Goal: Information Seeking & Learning: Learn about a topic

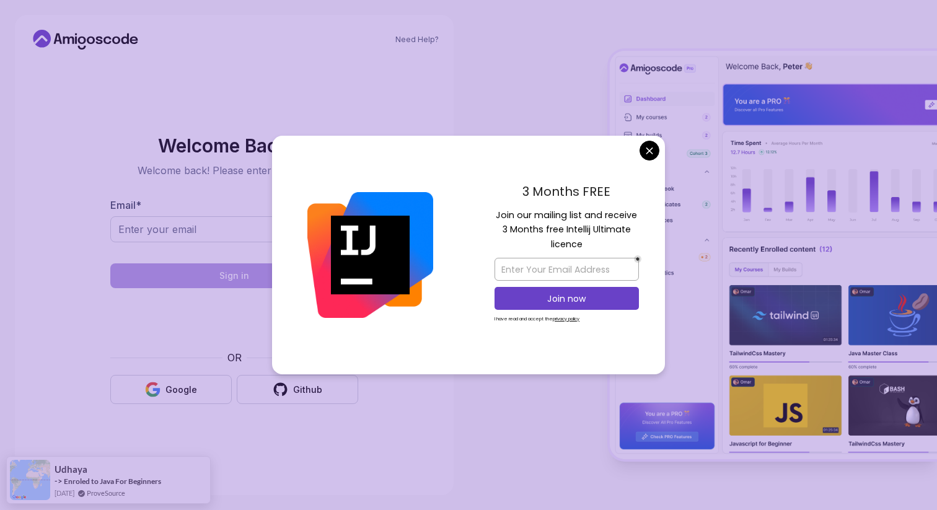
drag, startPoint x: 512, startPoint y: 216, endPoint x: 589, endPoint y: 240, distance: 81.2
click at [589, 240] on p "Join our mailing list and receive 3 Months free Intellij Ultimate licence" at bounding box center [567, 229] width 144 height 43
click at [645, 152] on body "Need Help? Welcome Back 👋 Welcome back! Please enter your details. Email * Sign…" at bounding box center [468, 255] width 937 height 510
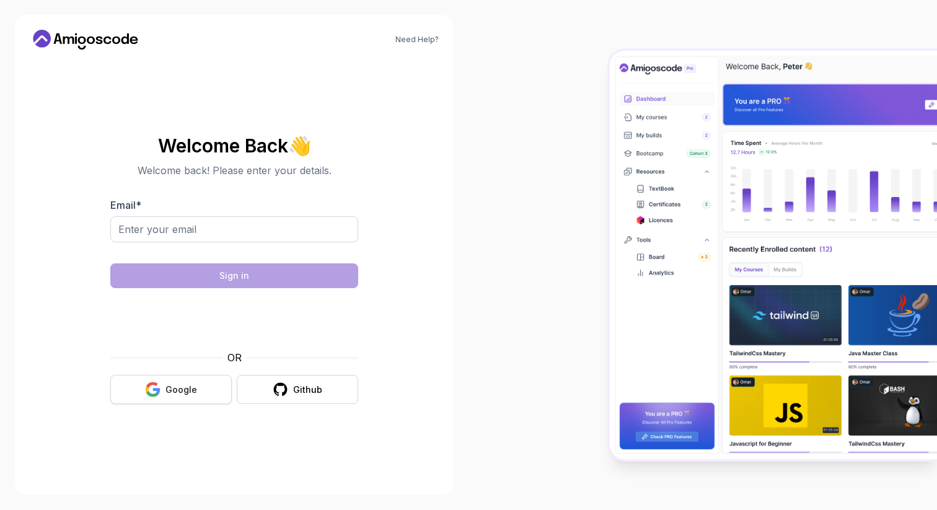
click at [189, 385] on div "Google" at bounding box center [181, 390] width 32 height 12
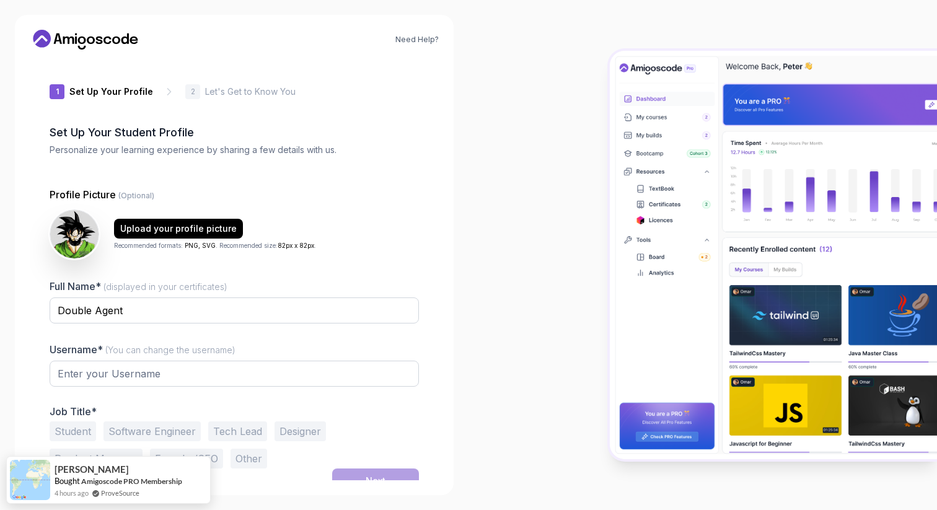
type input "sharpmustang2c8b2"
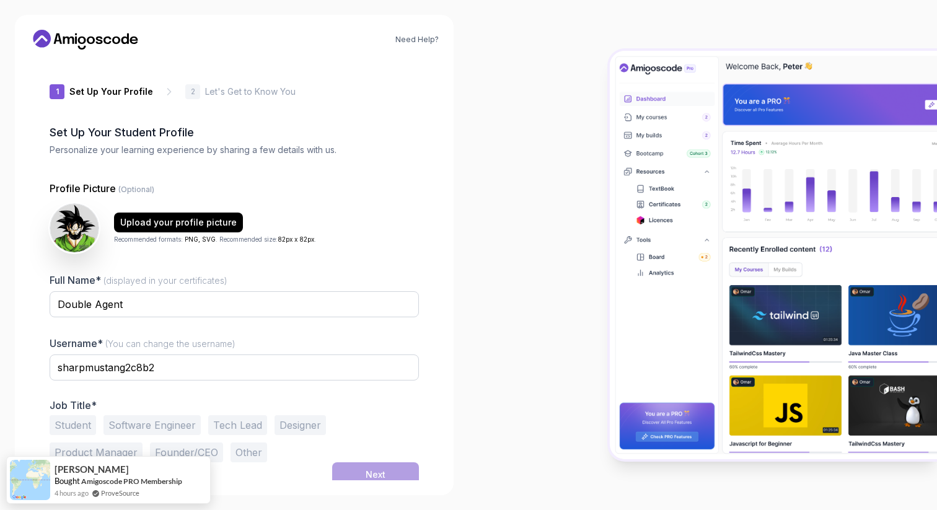
scroll to position [7, 0]
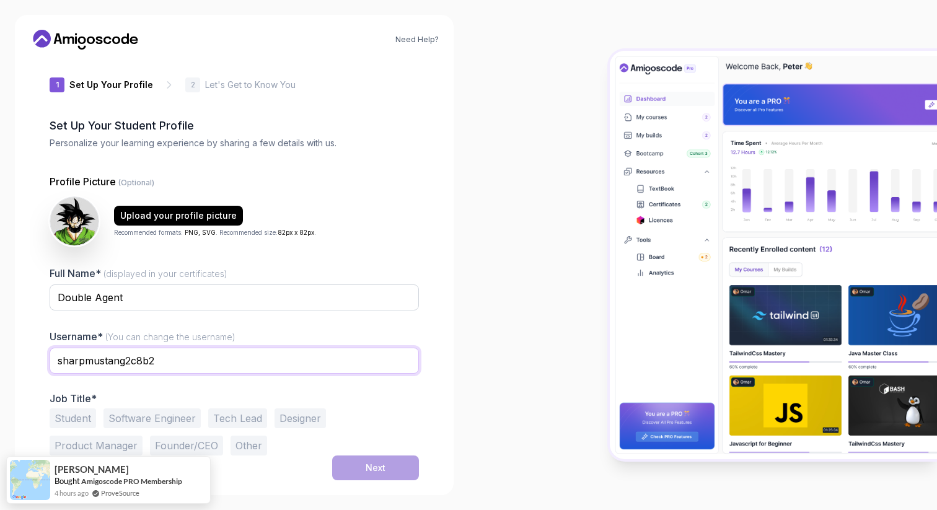
click at [279, 353] on input "sharpmustang2c8b2" at bounding box center [234, 361] width 369 height 26
click at [164, 416] on button "Software Engineer" at bounding box center [152, 418] width 97 height 20
click at [359, 466] on button "Next" at bounding box center [375, 468] width 87 height 25
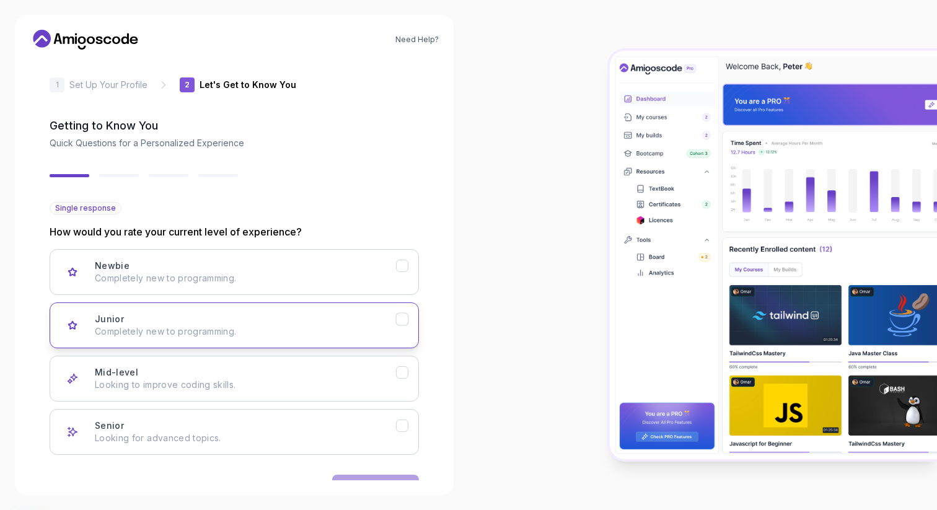
click at [313, 329] on p "Completely new to programming." at bounding box center [245, 331] width 301 height 12
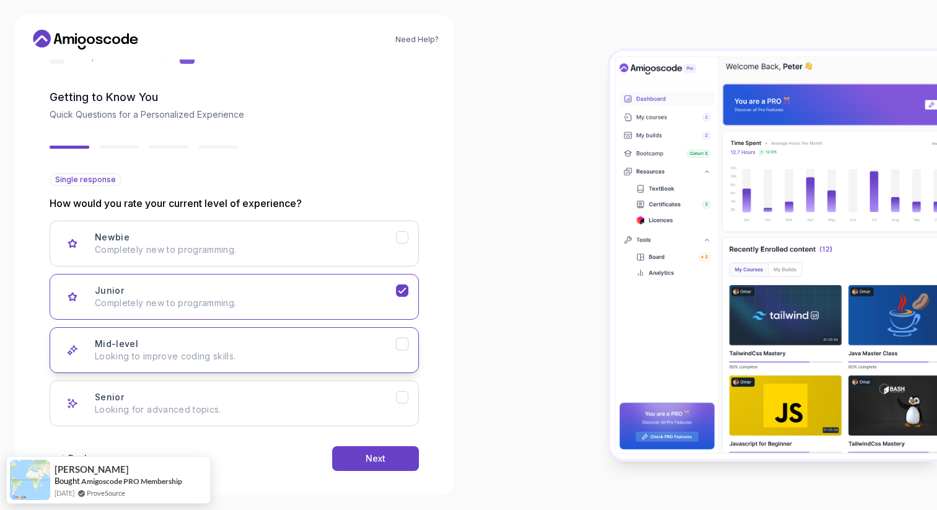
scroll to position [46, 0]
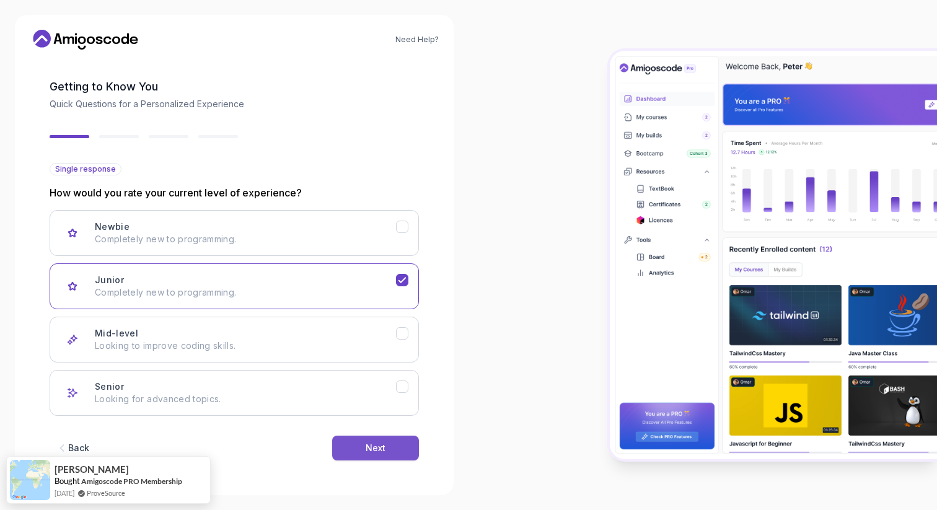
click at [382, 444] on div "Next" at bounding box center [376, 448] width 20 height 12
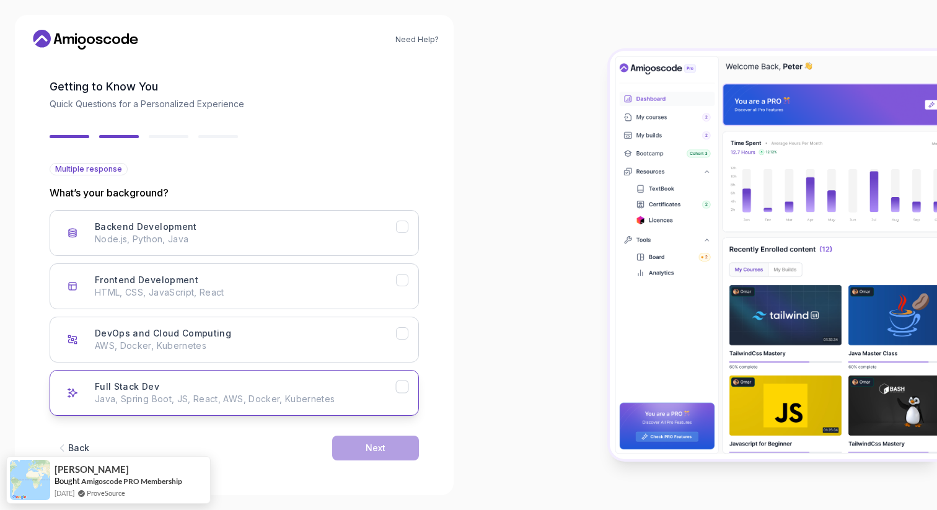
click at [325, 386] on div "Full Stack Dev Java, Spring Boot, JS, React, AWS, Docker, Kubernetes" at bounding box center [245, 393] width 301 height 25
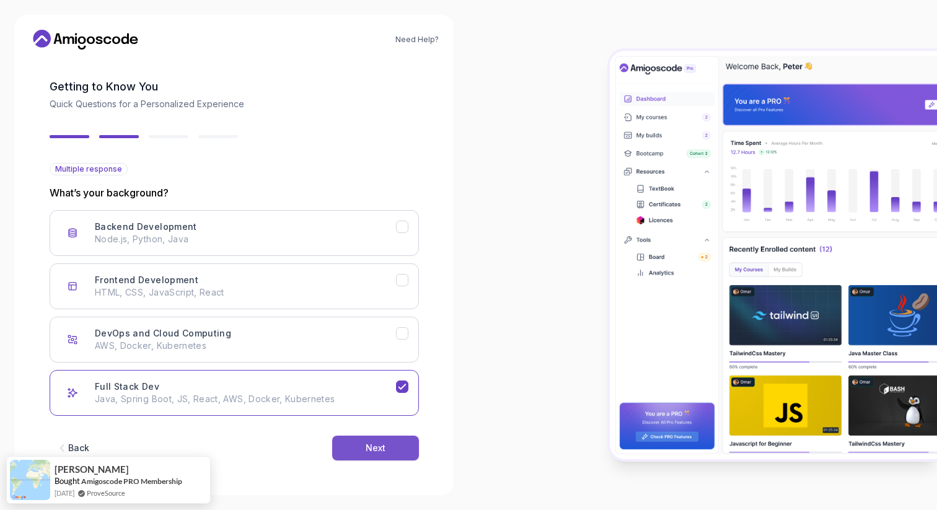
click at [363, 441] on button "Next" at bounding box center [375, 448] width 87 height 25
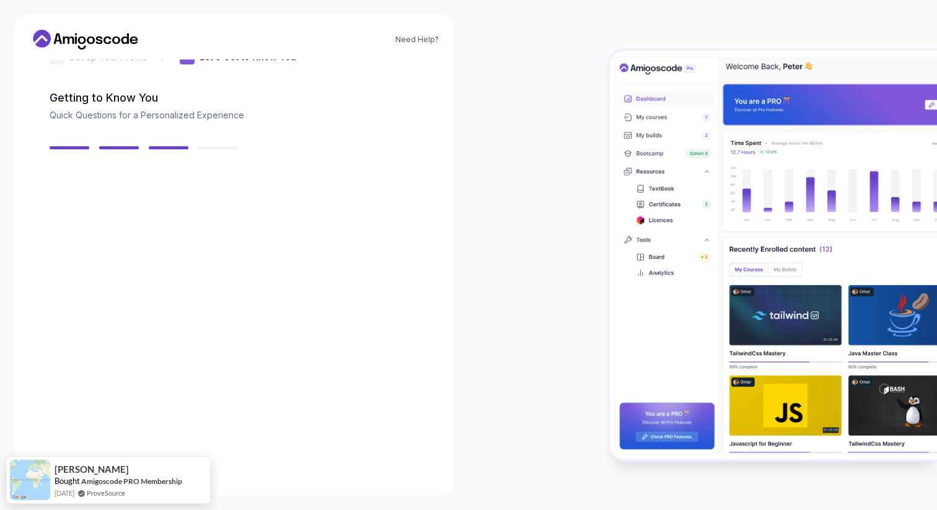
scroll to position [31, 0]
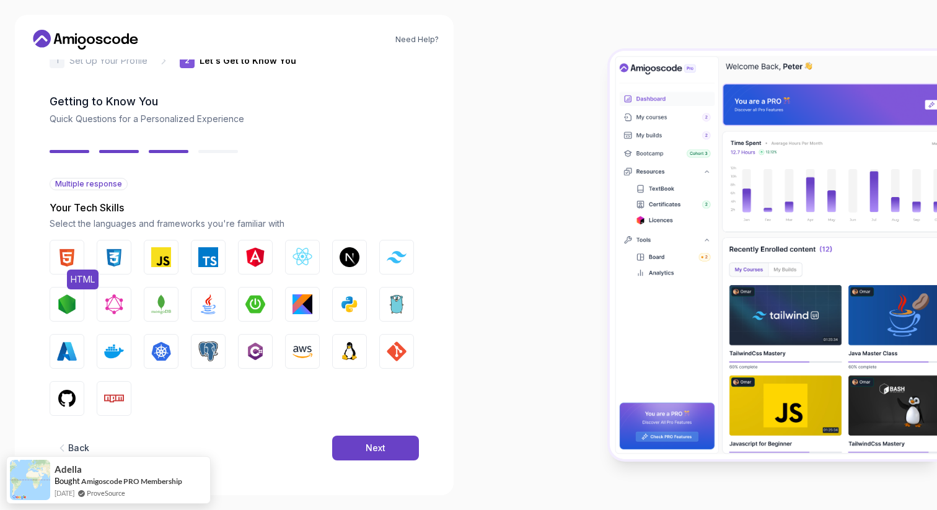
click at [82, 249] on button "HTML" at bounding box center [67, 257] width 35 height 35
click at [120, 258] on img "button" at bounding box center [114, 257] width 20 height 20
click at [209, 259] on img "button" at bounding box center [208, 257] width 20 height 20
click at [246, 253] on img "button" at bounding box center [255, 257] width 20 height 20
click at [306, 300] on img "button" at bounding box center [303, 304] width 20 height 20
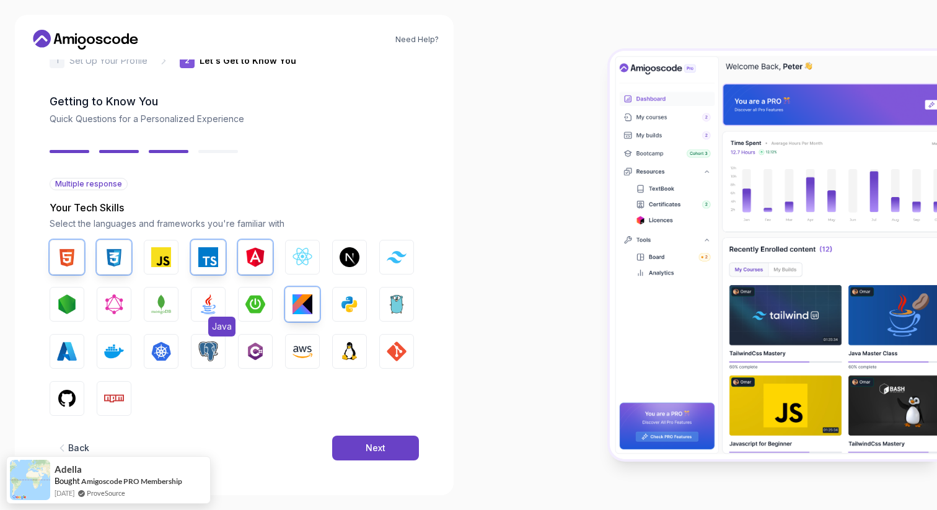
click at [218, 304] on img "button" at bounding box center [208, 304] width 20 height 20
click at [68, 408] on img "button" at bounding box center [67, 399] width 20 height 20
click at [374, 452] on div "Next" at bounding box center [376, 448] width 20 height 12
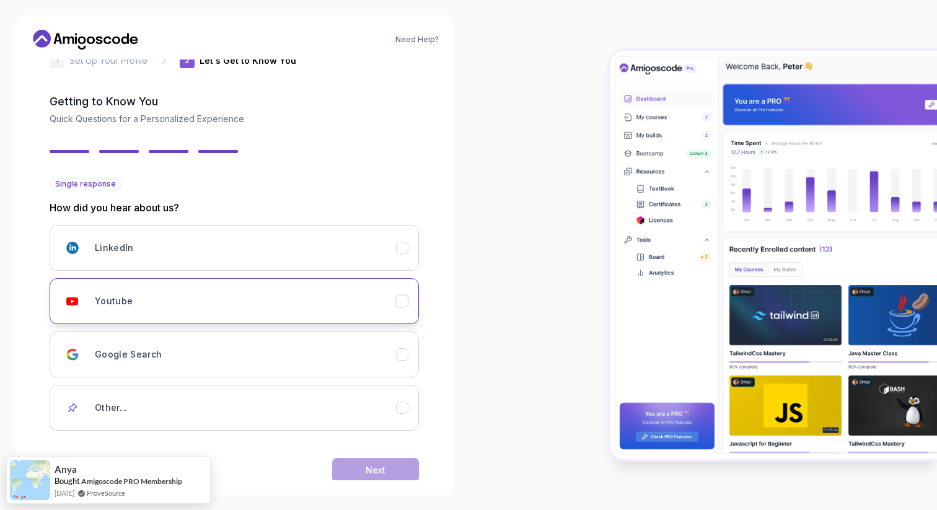
click at [388, 306] on div "Youtube" at bounding box center [245, 301] width 301 height 25
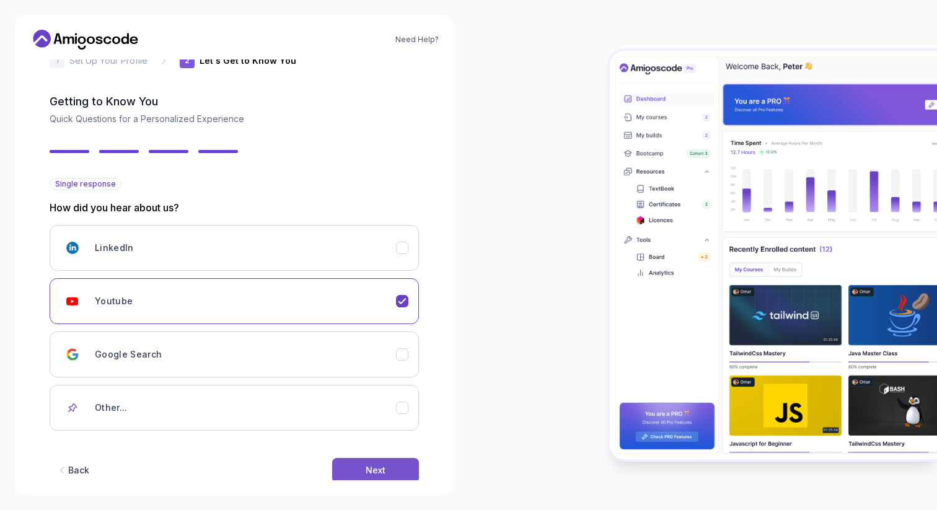
click at [364, 469] on button "Next" at bounding box center [375, 470] width 87 height 25
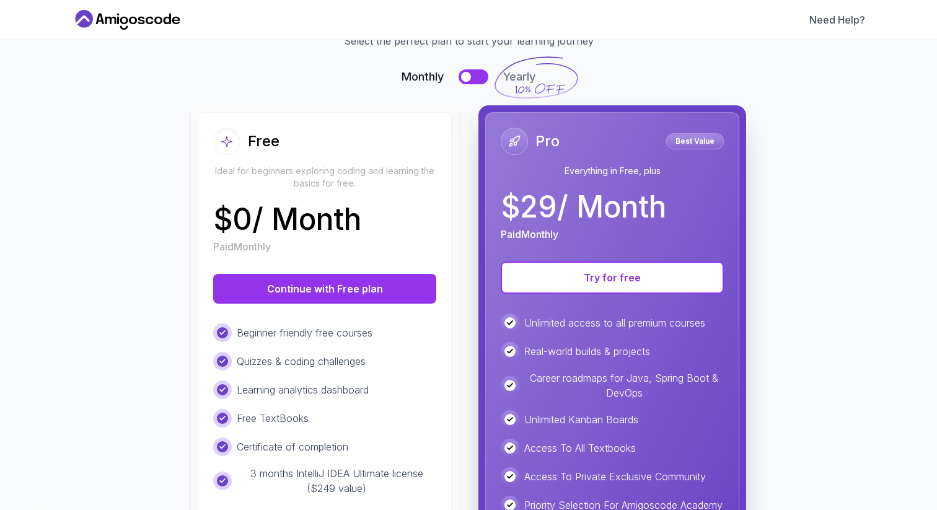
scroll to position [0, 0]
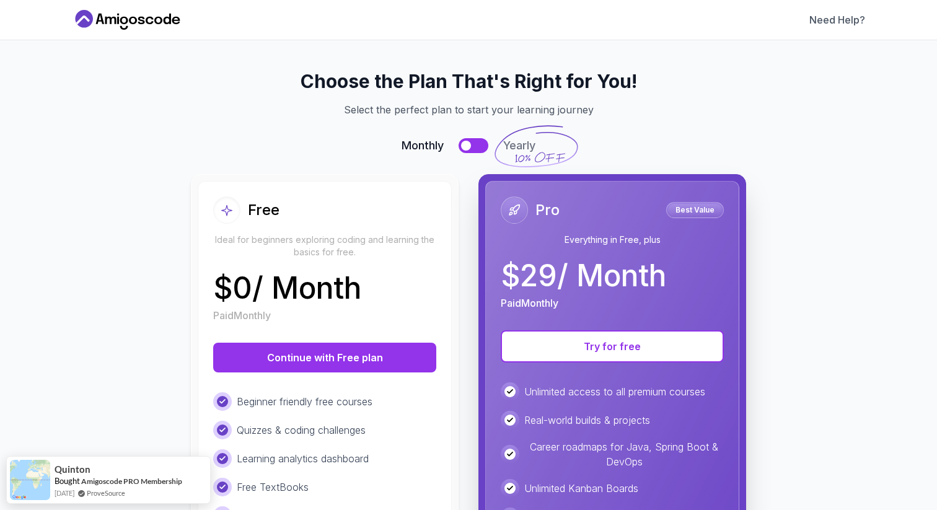
click at [464, 144] on div at bounding box center [466, 146] width 10 height 10
click at [469, 142] on button at bounding box center [474, 145] width 30 height 15
click at [469, 142] on div at bounding box center [466, 146] width 10 height 10
click at [469, 142] on button at bounding box center [474, 145] width 30 height 15
click at [469, 142] on div at bounding box center [466, 146] width 10 height 10
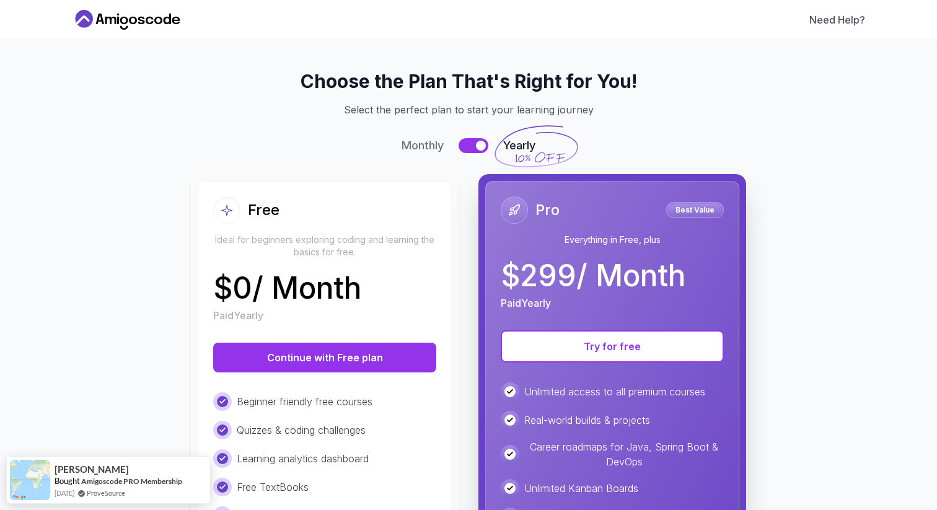
click at [469, 142] on button at bounding box center [474, 145] width 30 height 15
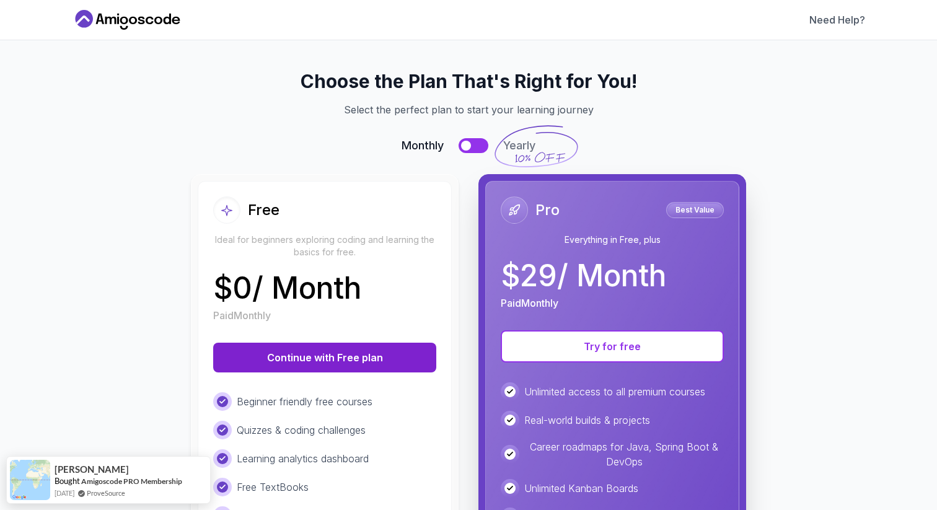
click at [281, 352] on button "Continue with Free plan" at bounding box center [324, 358] width 223 height 30
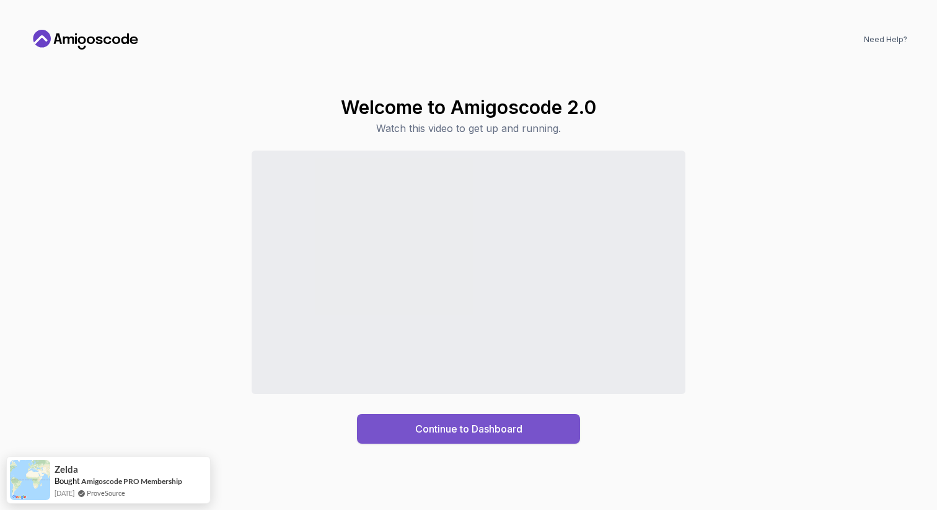
click at [500, 433] on div "Continue to Dashboard" at bounding box center [468, 428] width 107 height 15
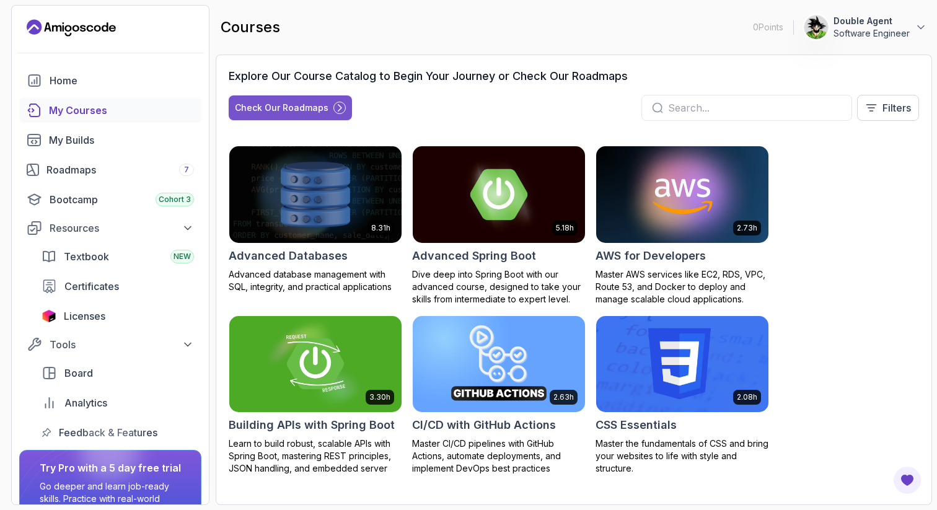
click at [312, 112] on div "Check Our Roadmaps" at bounding box center [282, 108] width 94 height 12
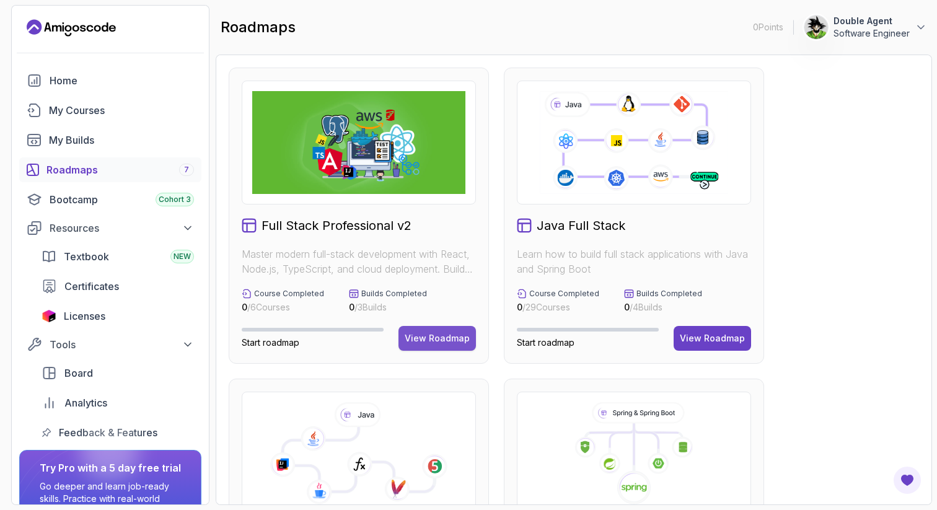
click at [455, 330] on button "View Roadmap" at bounding box center [437, 338] width 77 height 25
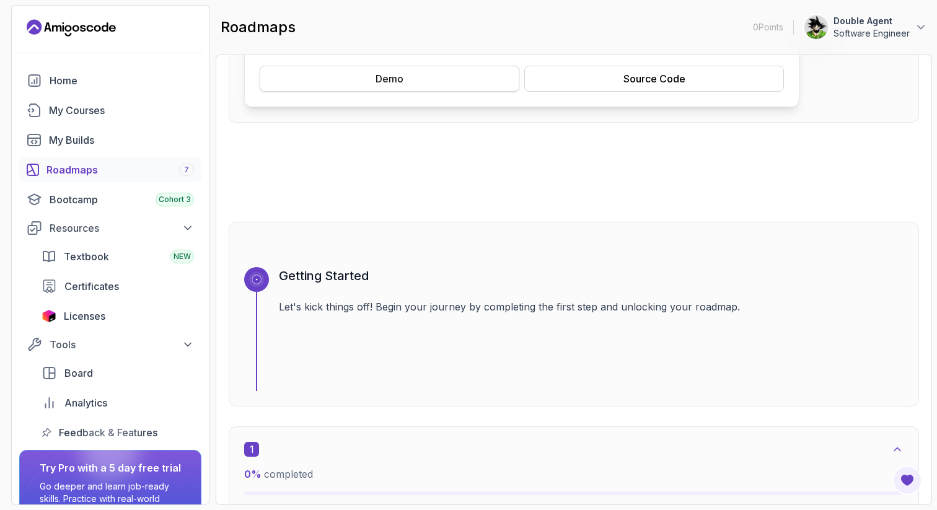
scroll to position [389, 0]
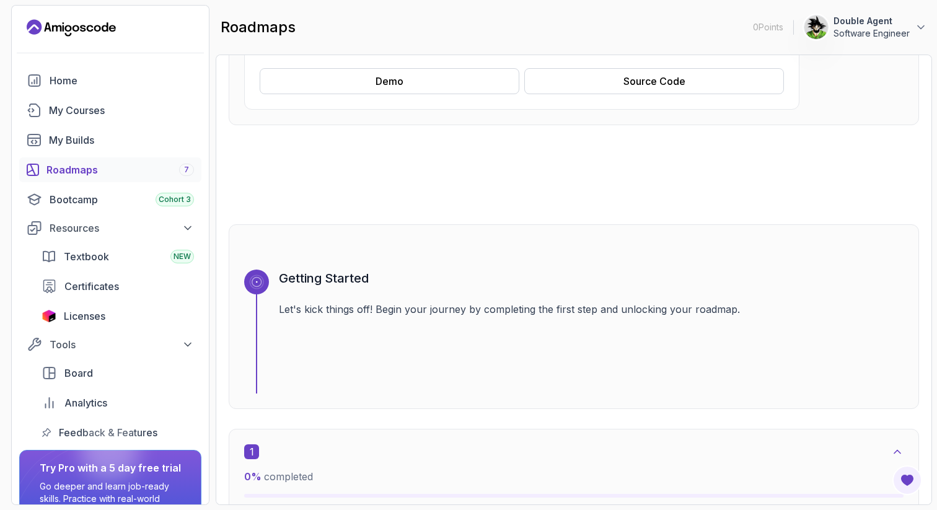
click at [390, 323] on div "Getting Started Let's kick things off! Begin your journey by completing the fir…" at bounding box center [591, 332] width 625 height 124
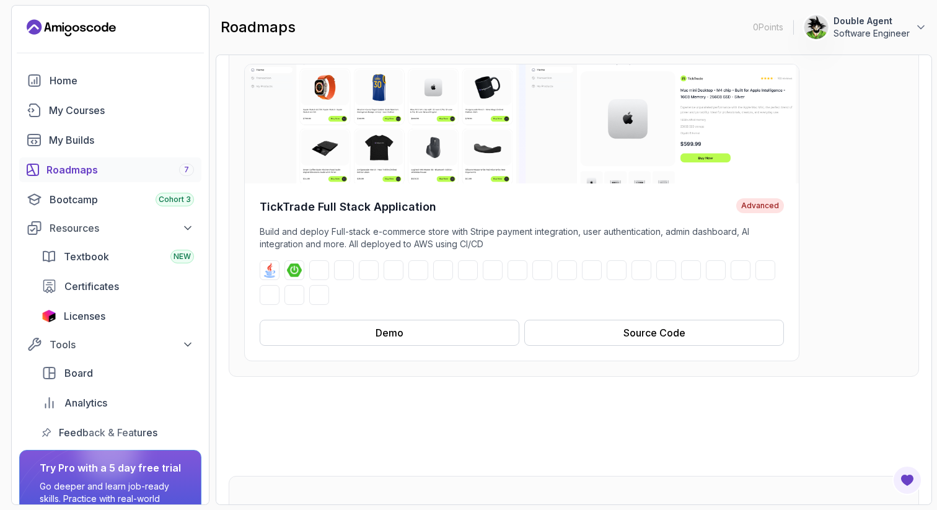
scroll to position [0, 0]
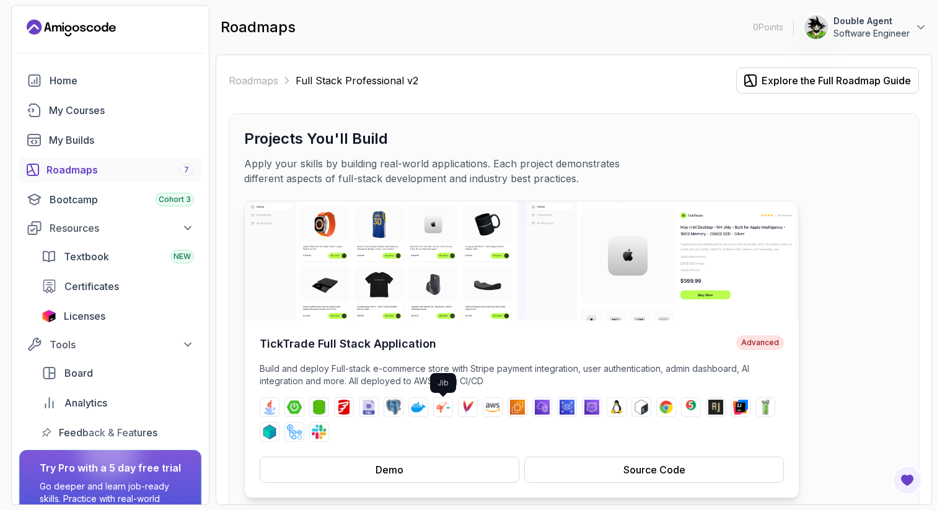
click at [438, 410] on img at bounding box center [443, 407] width 15 height 15
click at [457, 465] on button "Demo" at bounding box center [390, 470] width 260 height 26
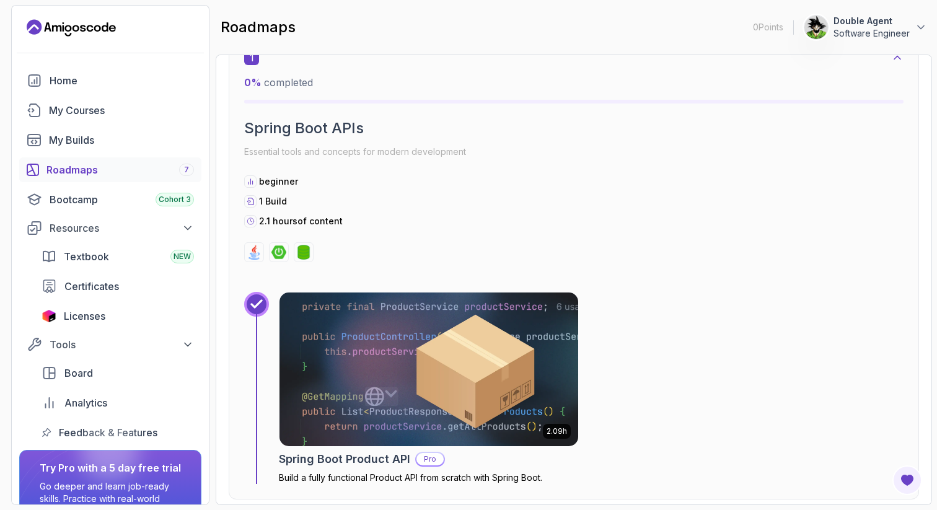
scroll to position [786, 0]
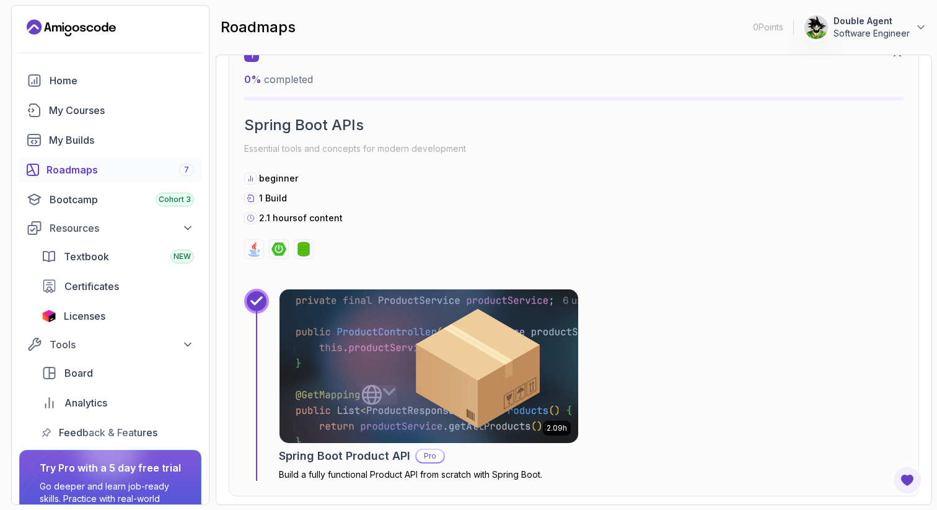
click at [371, 344] on img at bounding box center [429, 366] width 314 height 161
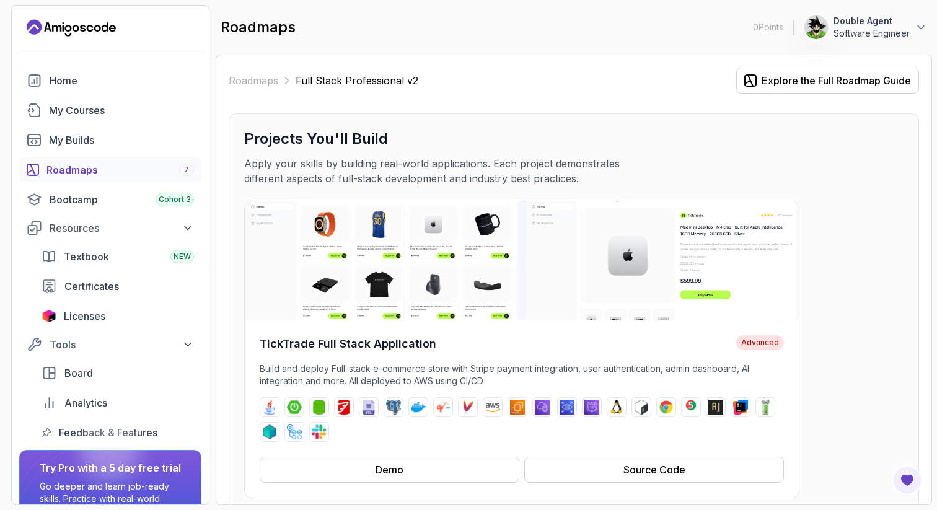
click at [94, 468] on div at bounding box center [109, 450] width 59 height 59
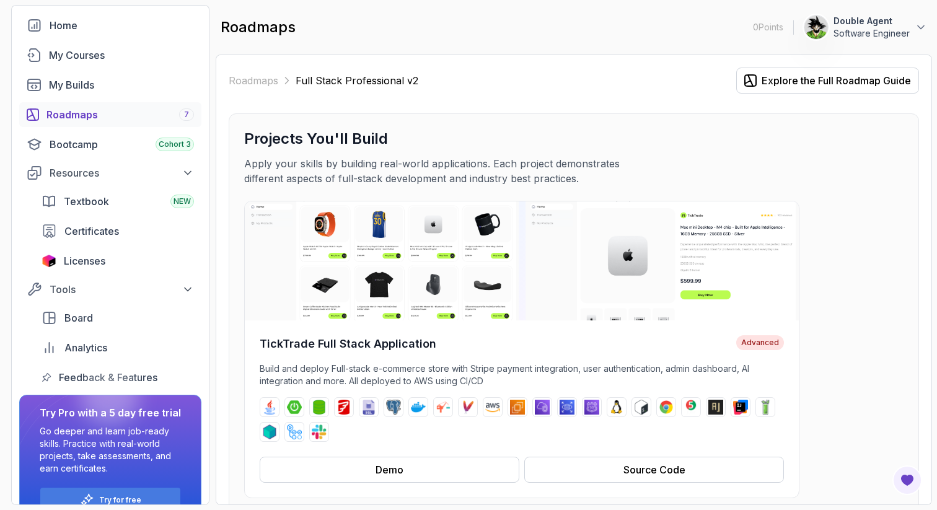
scroll to position [81, 0]
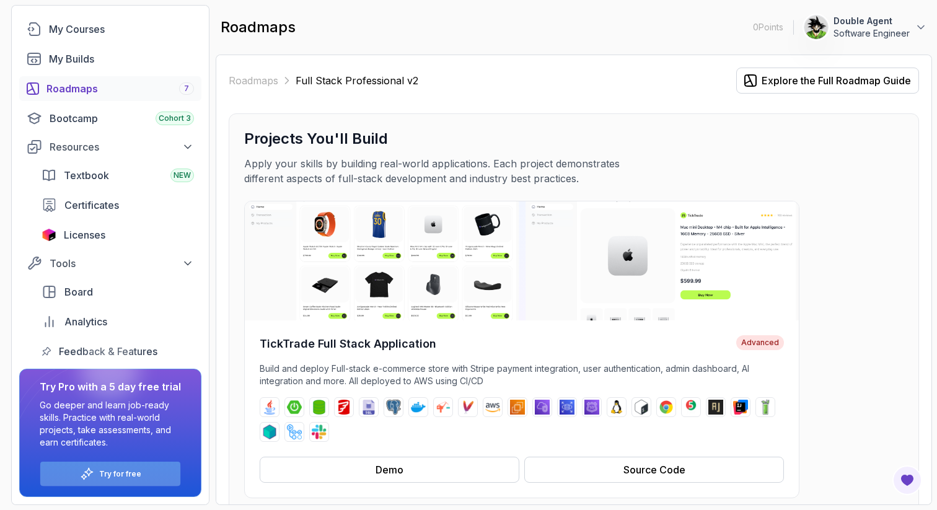
click at [100, 475] on p "Try for free" at bounding box center [120, 474] width 42 height 10
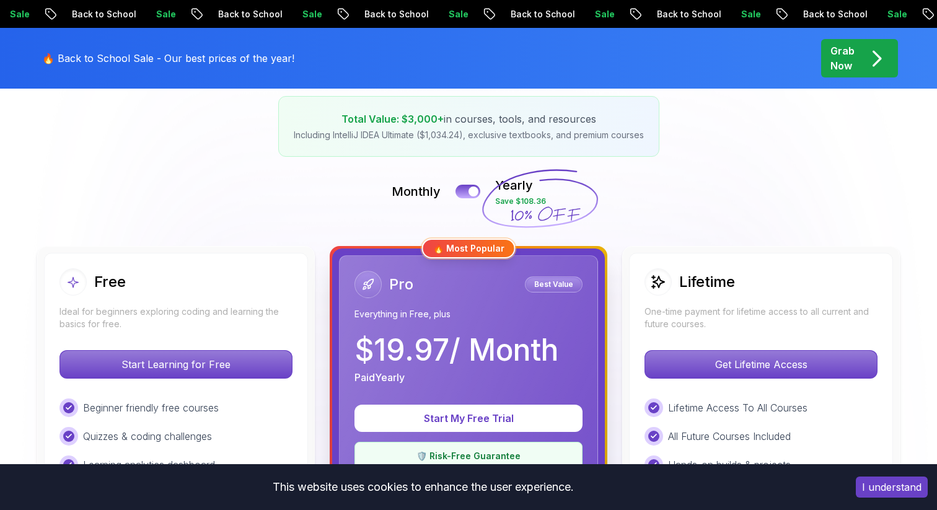
scroll to position [199, 0]
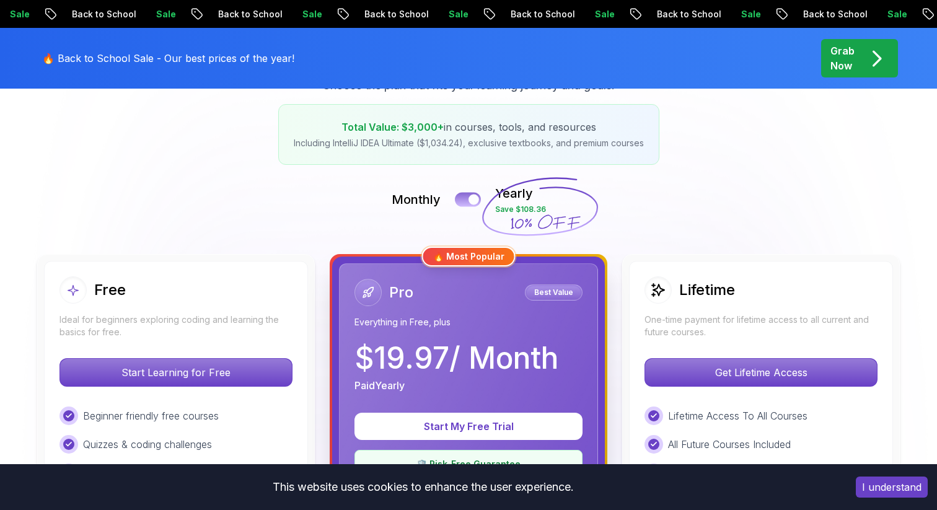
click at [474, 200] on div at bounding box center [474, 200] width 11 height 11
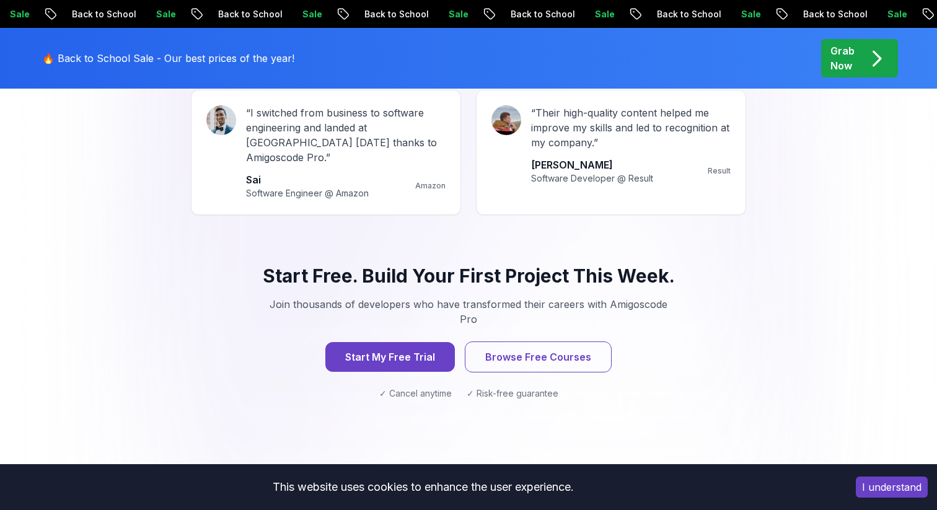
scroll to position [1196, 0]
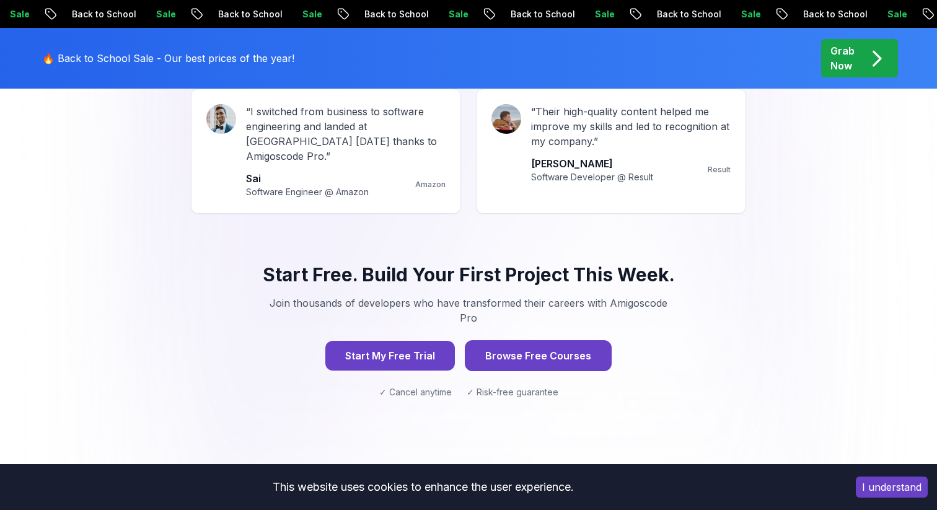
click at [532, 340] on button "Browse Free Courses" at bounding box center [538, 355] width 147 height 31
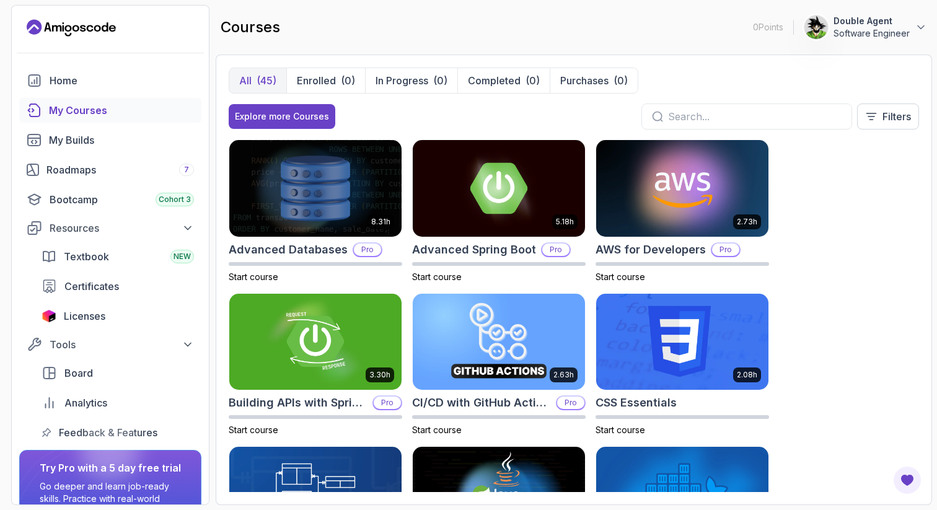
click at [251, 77] on button "All (45)" at bounding box center [257, 80] width 57 height 25
click at [86, 82] on div "Home" at bounding box center [122, 80] width 144 height 15
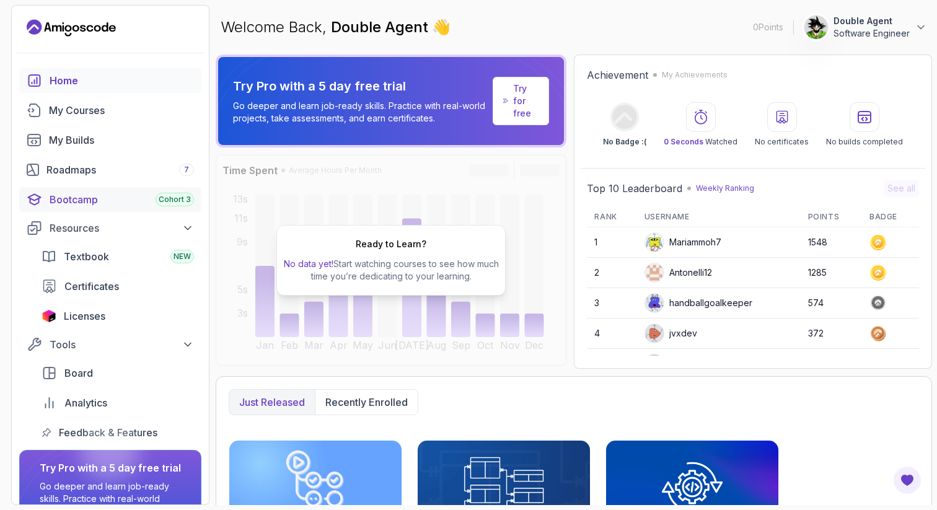
click at [89, 196] on div "Bootcamp Cohort 3" at bounding box center [122, 199] width 144 height 15
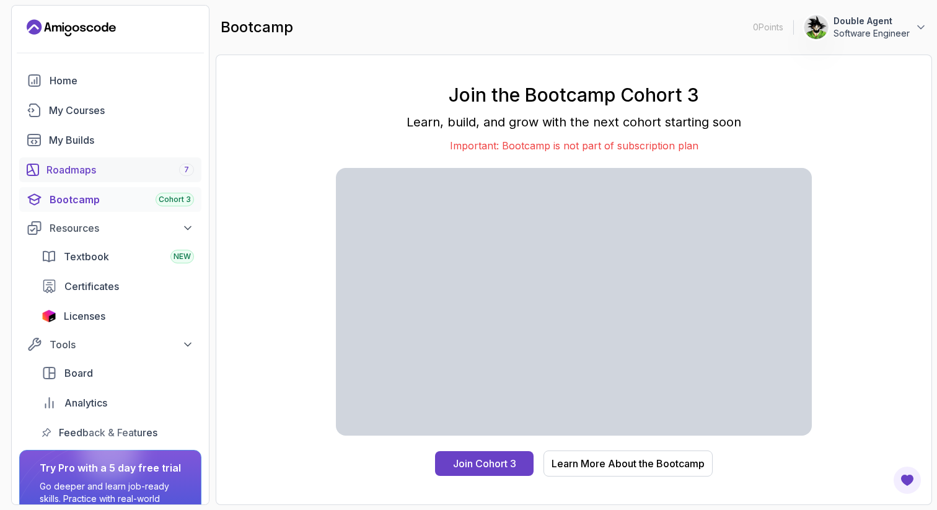
click at [84, 170] on div "Roadmaps 7" at bounding box center [120, 169] width 148 height 15
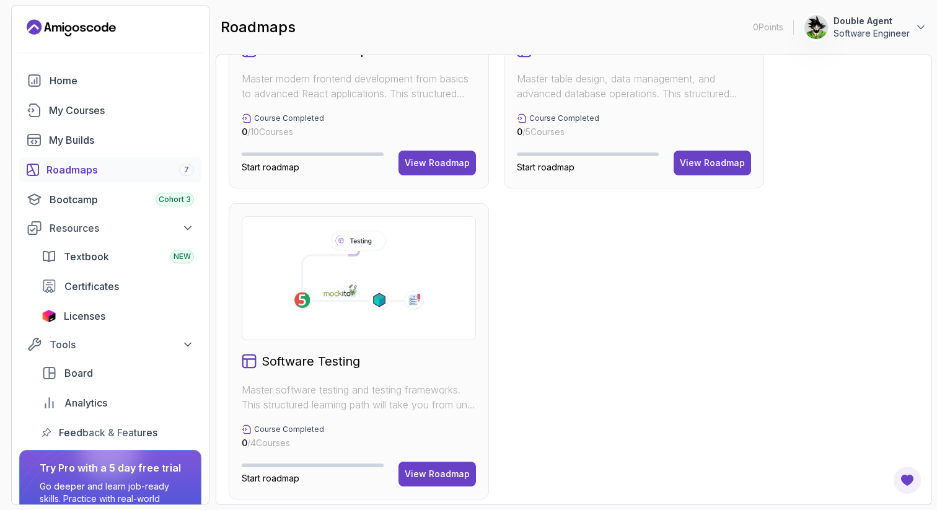
scroll to position [797, 0]
click at [417, 161] on div "View Roadmap" at bounding box center [437, 163] width 65 height 12
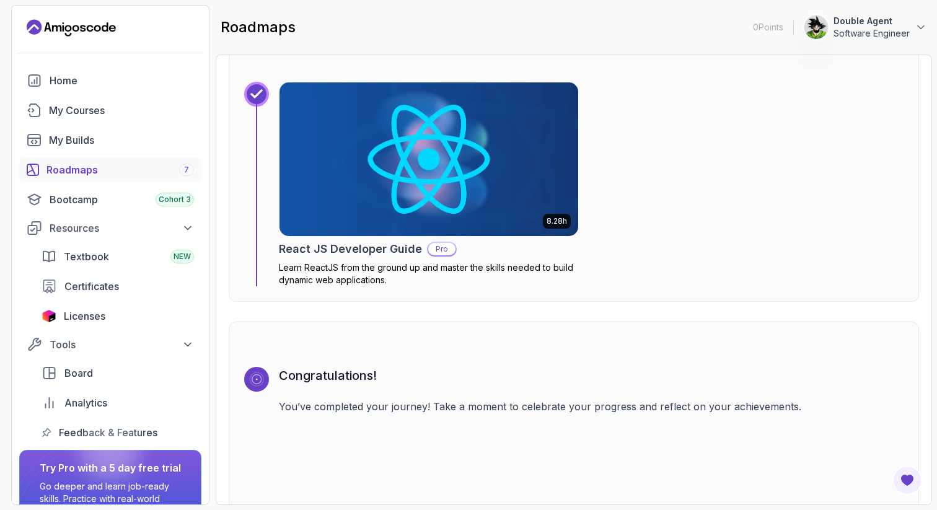
scroll to position [3147, 0]
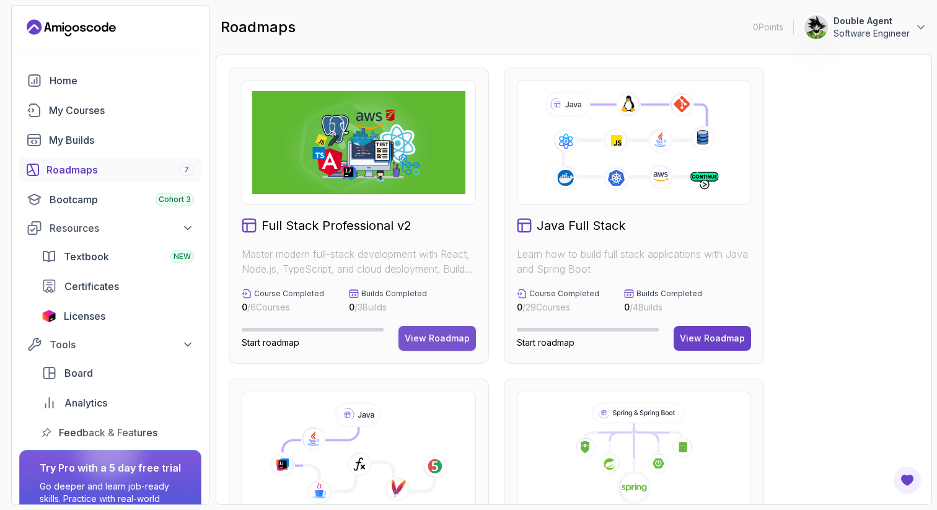
click at [429, 335] on div "View Roadmap" at bounding box center [437, 338] width 65 height 12
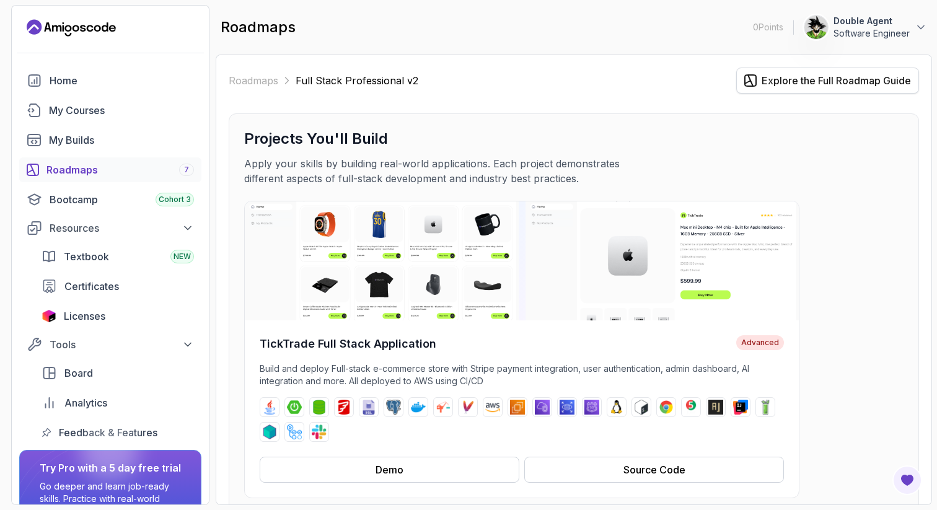
click at [804, 87] on div "Explore the Full Roadmap Guide" at bounding box center [836, 80] width 149 height 15
click at [510, 180] on p "Apply your skills by building real-world applications. Each project demonstrate…" at bounding box center [452, 171] width 416 height 30
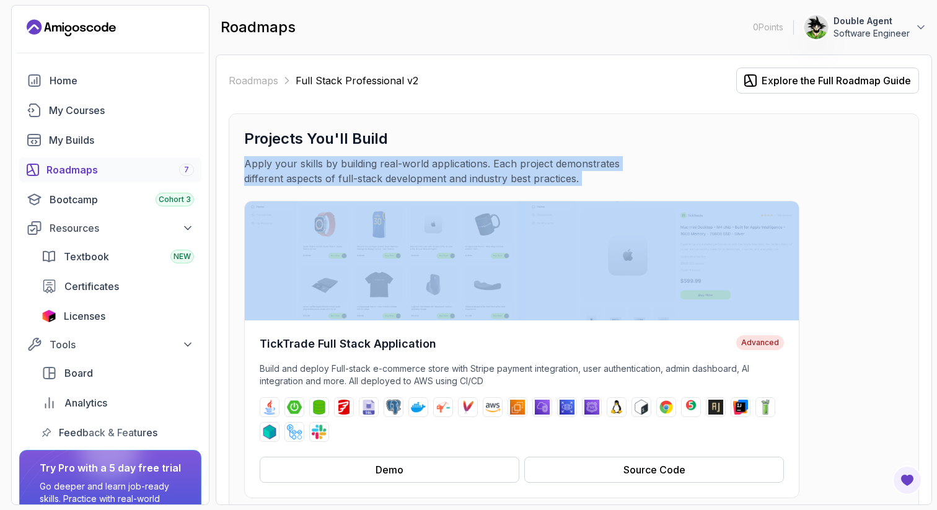
click at [510, 180] on p "Apply your skills by building real-world applications. Each project demonstrate…" at bounding box center [452, 171] width 416 height 30
click at [613, 478] on button "Source Code" at bounding box center [654, 470] width 260 height 26
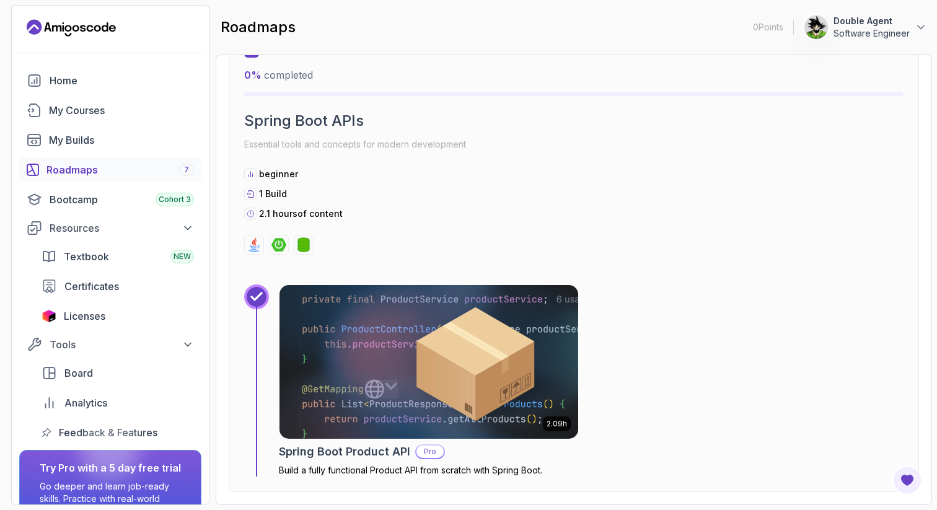
scroll to position [81, 0]
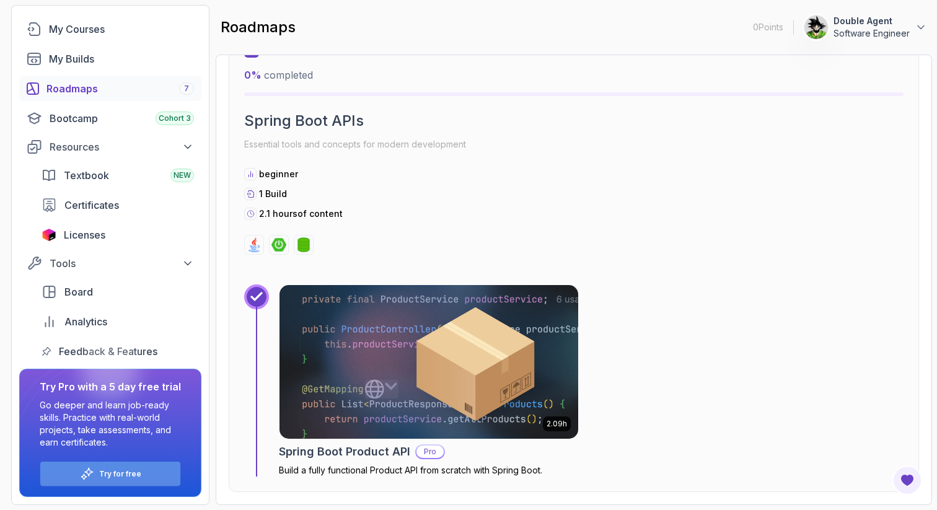
click at [110, 477] on p "Try for free" at bounding box center [120, 474] width 42 height 10
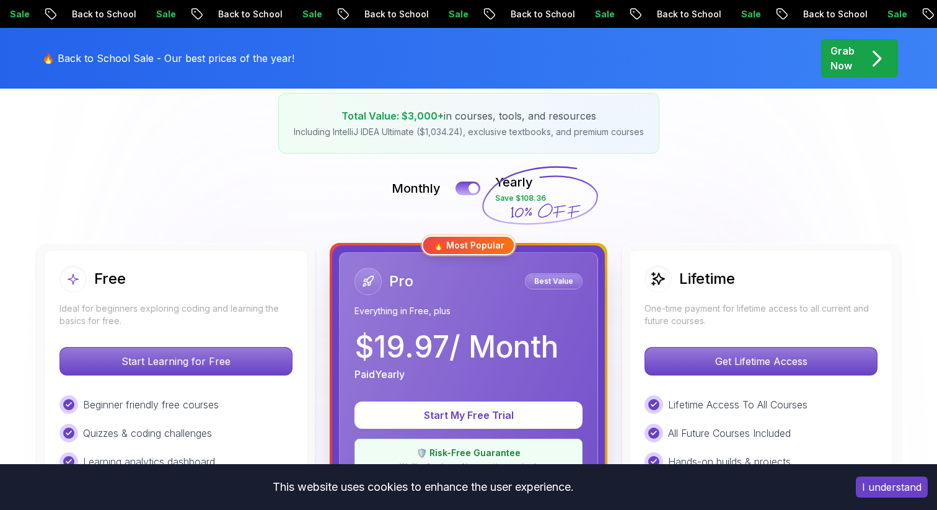
scroll to position [219, 0]
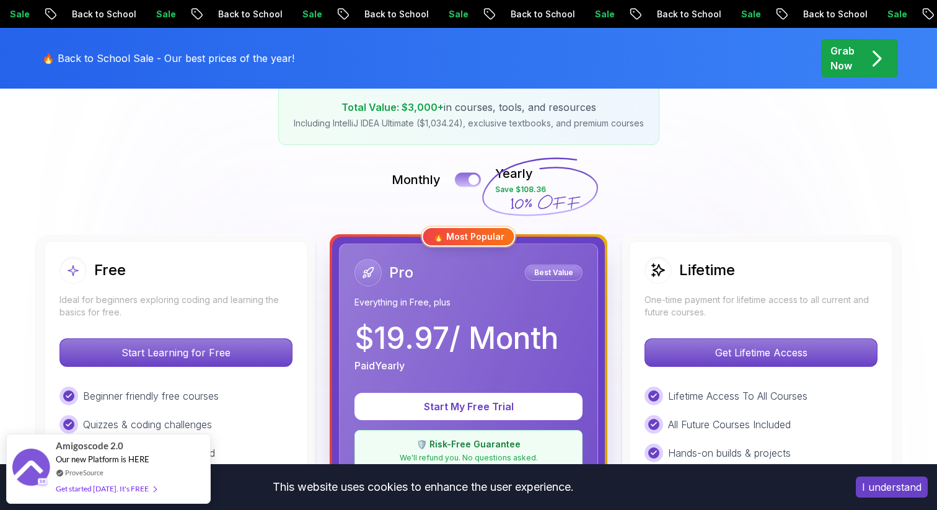
click at [463, 182] on button at bounding box center [468, 179] width 26 height 14
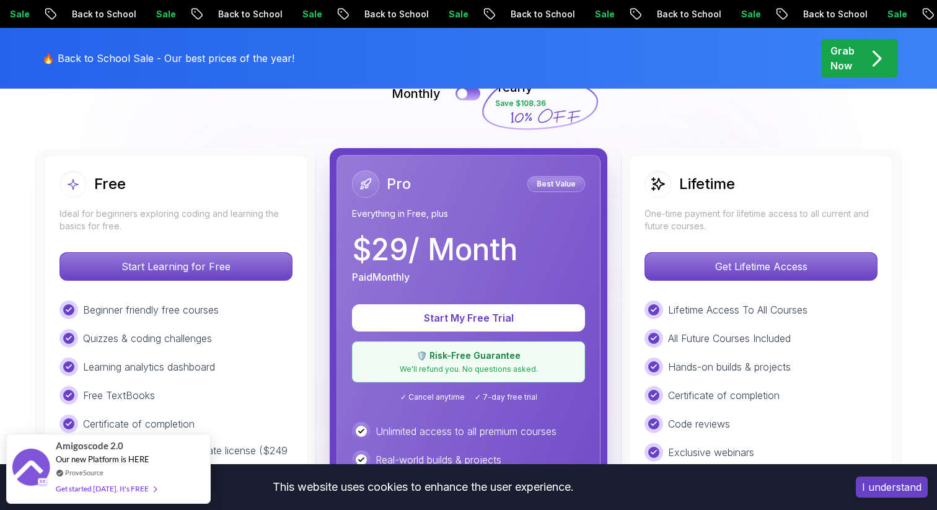
scroll to position [314, 0]
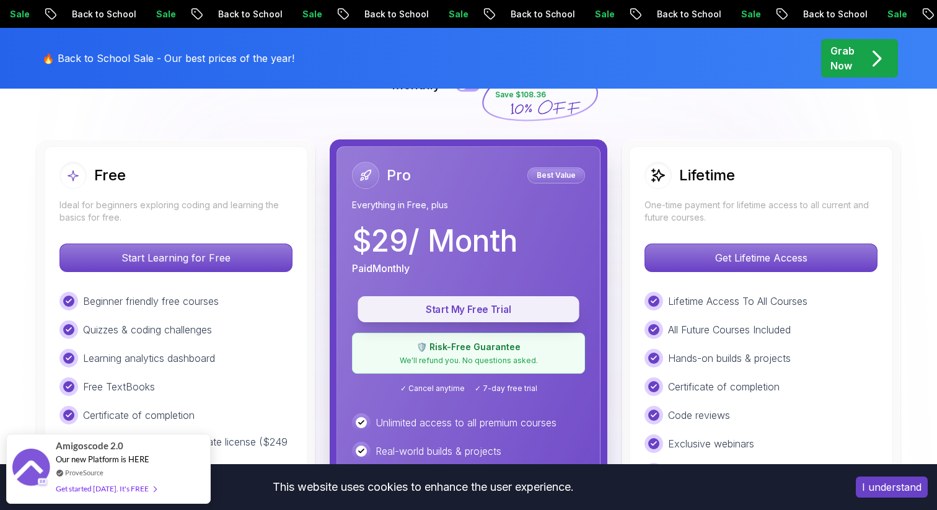
click at [461, 313] on p "Start My Free Trial" at bounding box center [468, 309] width 193 height 14
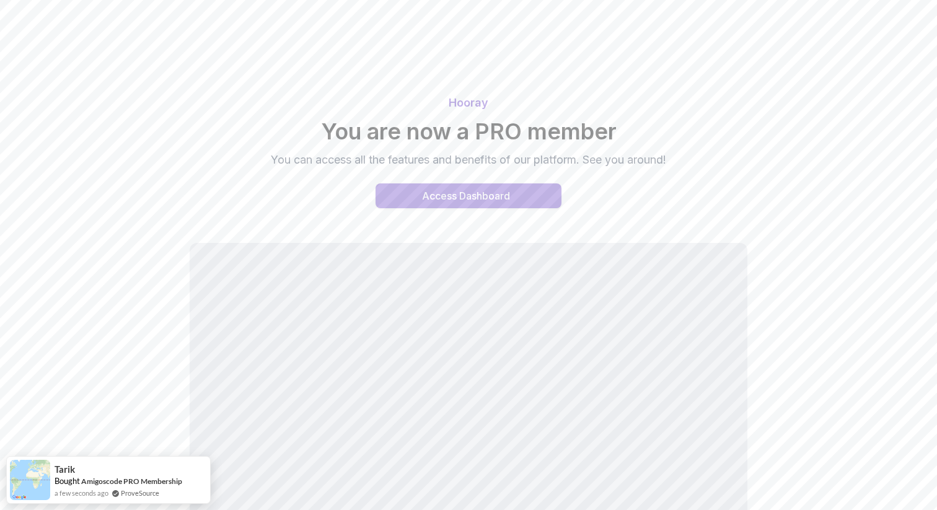
click at [408, 198] on button "Access Dashboard" at bounding box center [469, 195] width 186 height 25
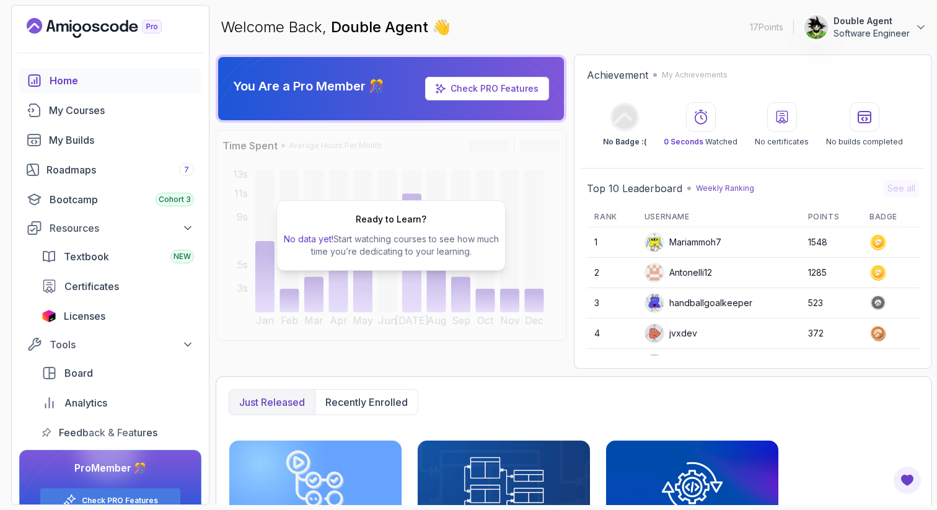
click at [484, 85] on link "Check PRO Features" at bounding box center [495, 88] width 88 height 11
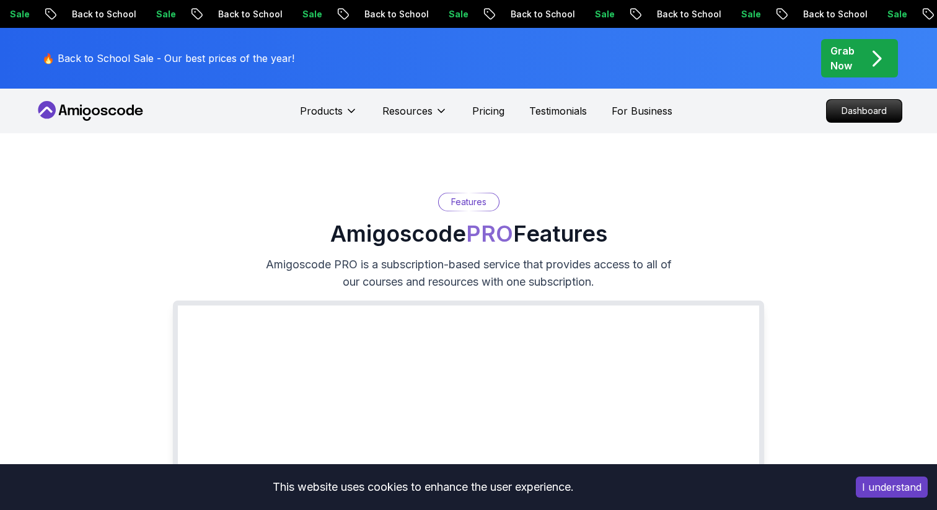
click at [871, 50] on icon "pre-order" at bounding box center [877, 58] width 24 height 24
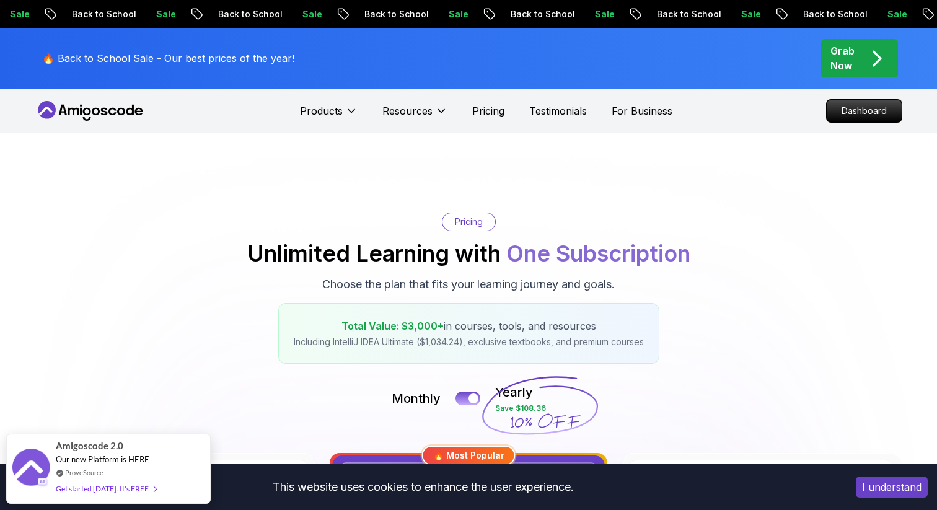
click at [115, 118] on icon at bounding box center [91, 111] width 112 height 20
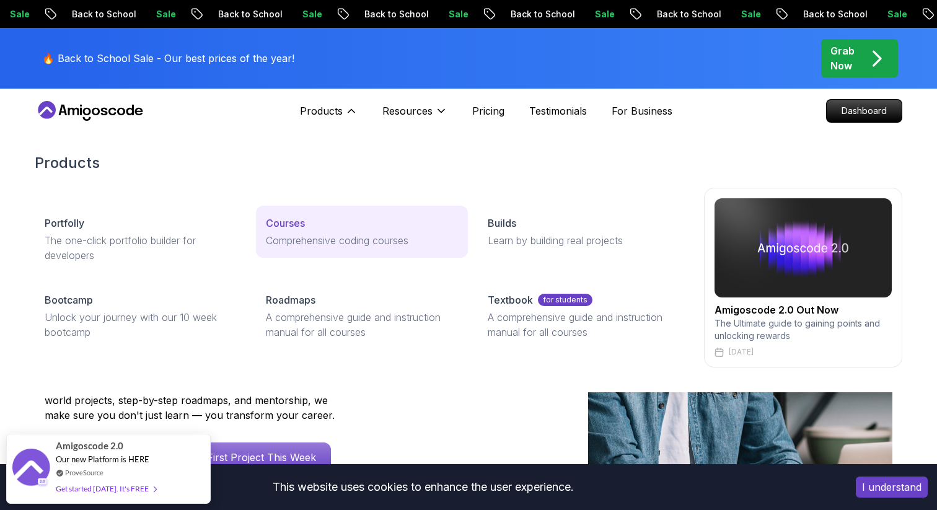
click at [301, 232] on link "Courses Comprehensive coding courses" at bounding box center [361, 232] width 211 height 52
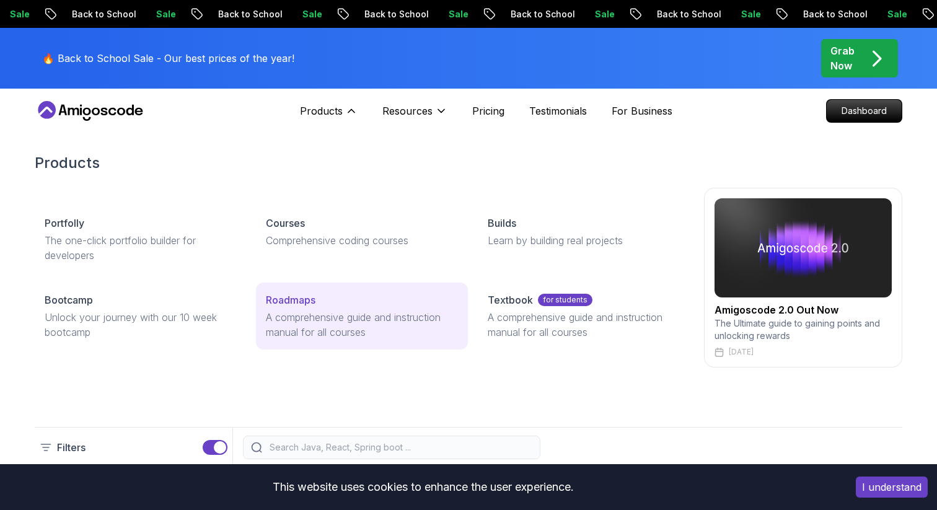
click at [283, 297] on p "Roadmaps" at bounding box center [291, 300] width 50 height 15
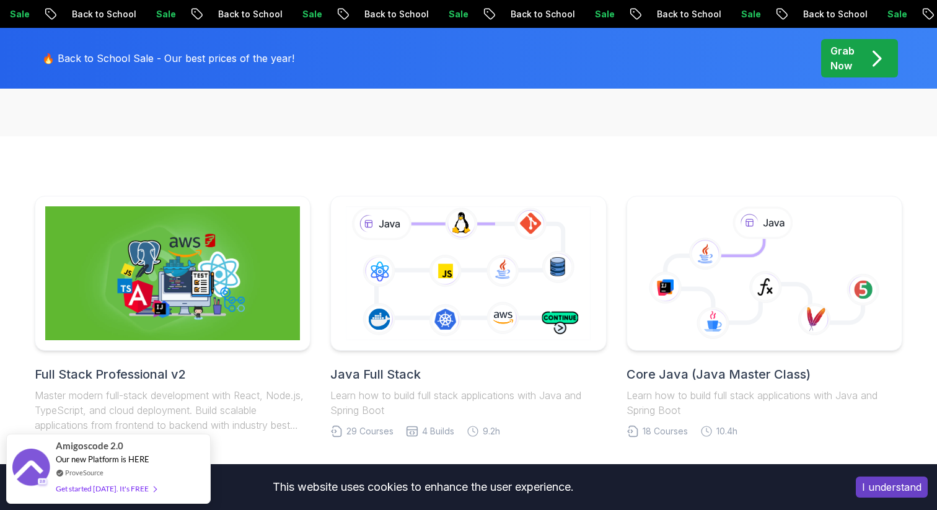
scroll to position [244, 0]
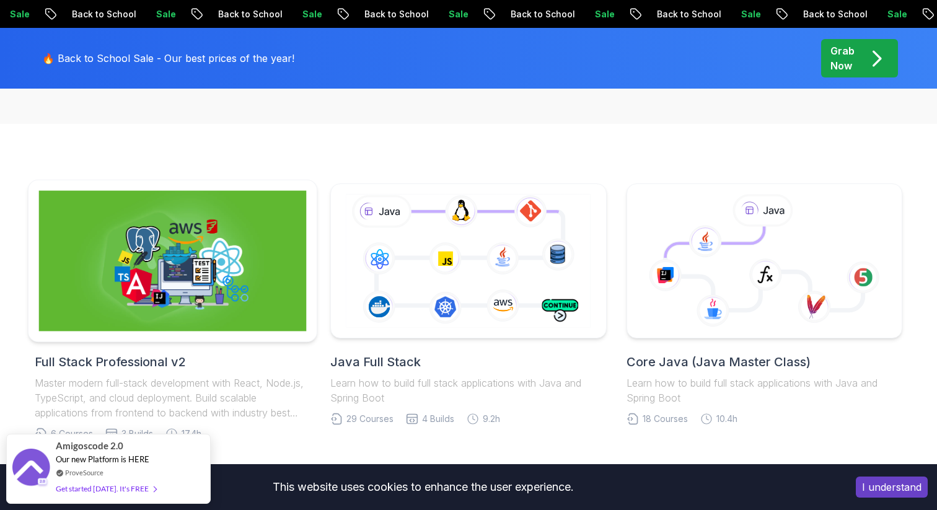
click at [240, 297] on img at bounding box center [173, 261] width 268 height 141
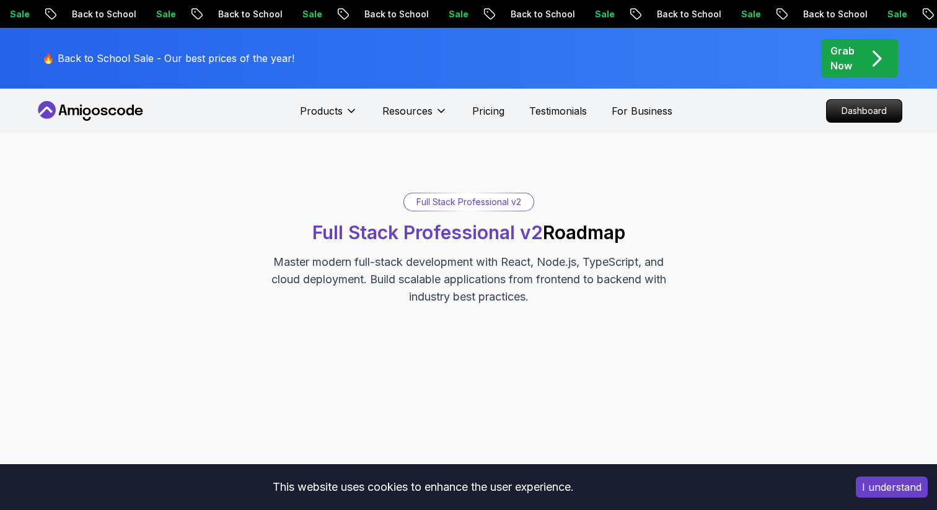
click at [488, 200] on div "Full Stack Professional v2" at bounding box center [469, 201] width 130 height 17
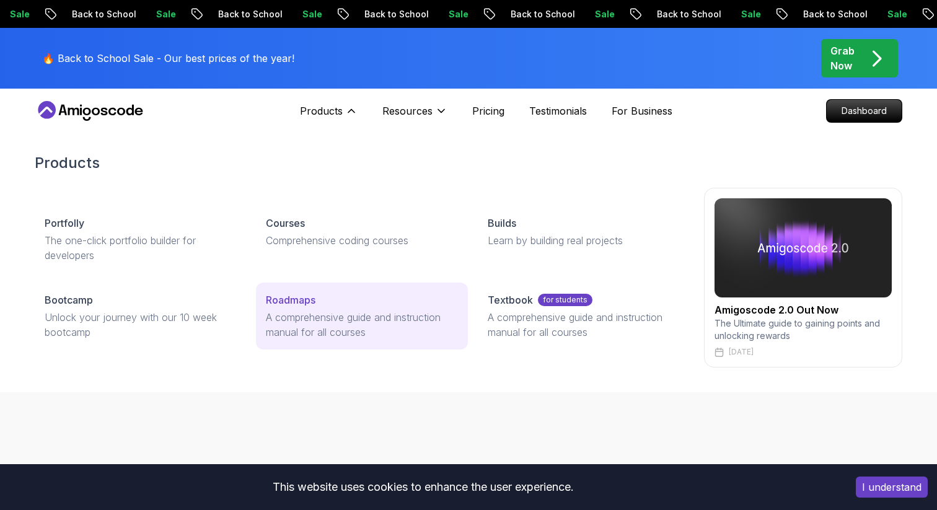
click at [326, 311] on p "A comprehensive guide and instruction manual for all courses" at bounding box center [362, 325] width 192 height 30
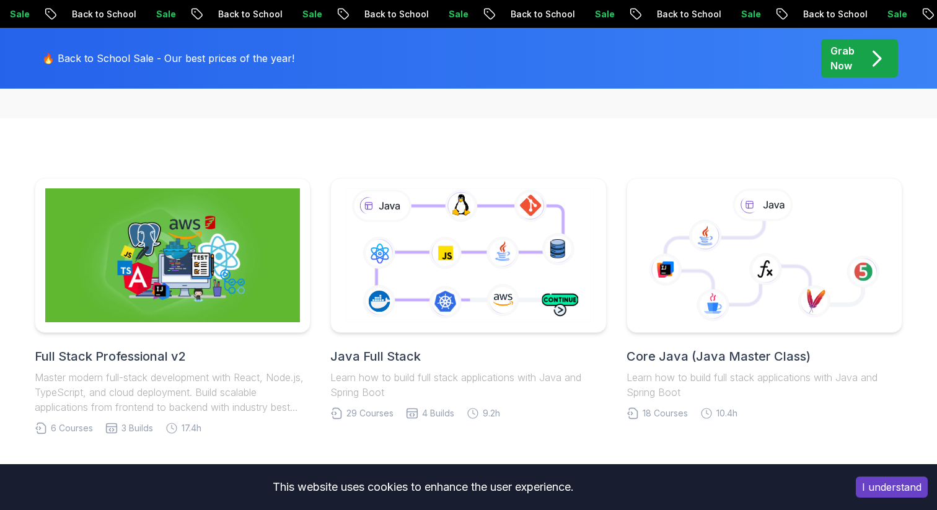
scroll to position [259, 0]
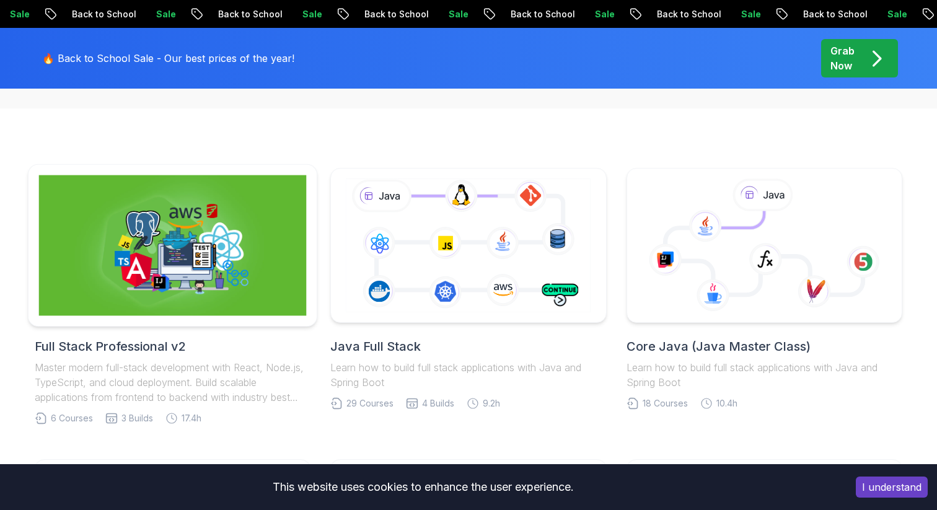
click at [224, 310] on img at bounding box center [173, 245] width 268 height 141
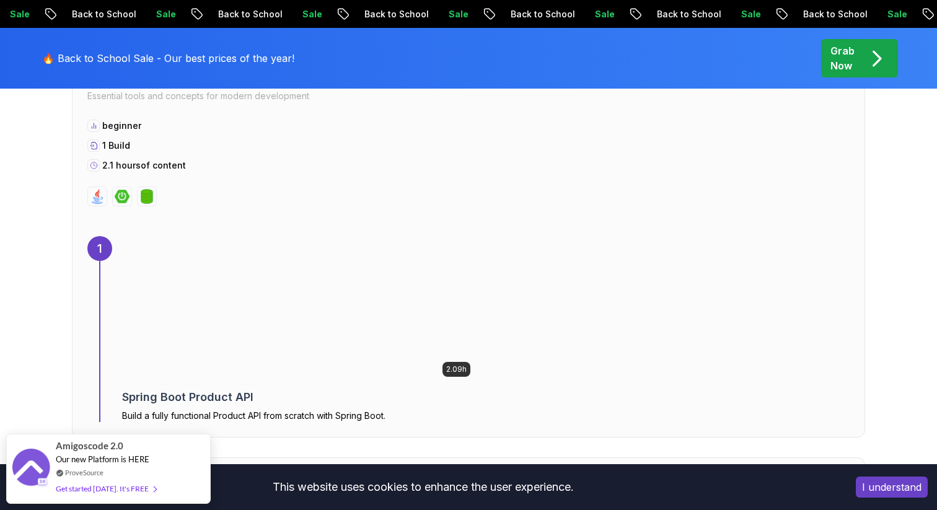
scroll to position [805, 0]
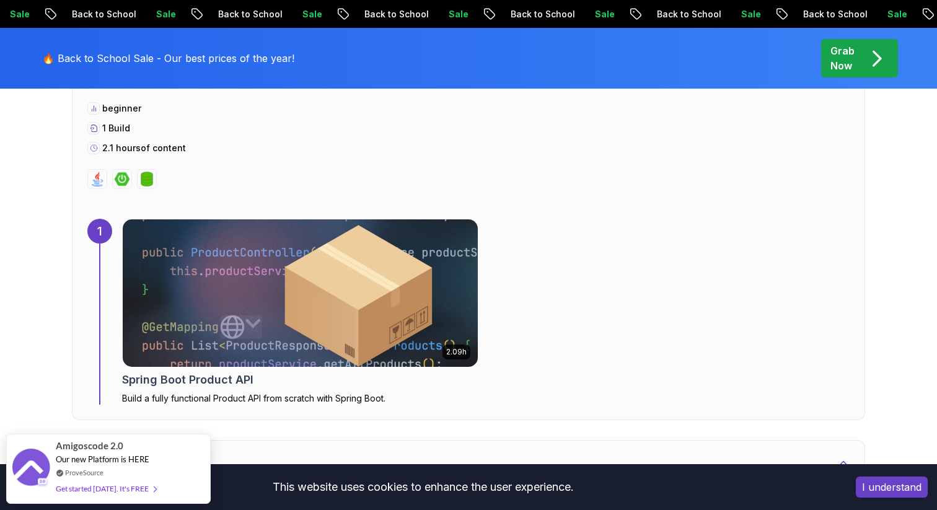
click at [293, 272] on img at bounding box center [300, 293] width 373 height 155
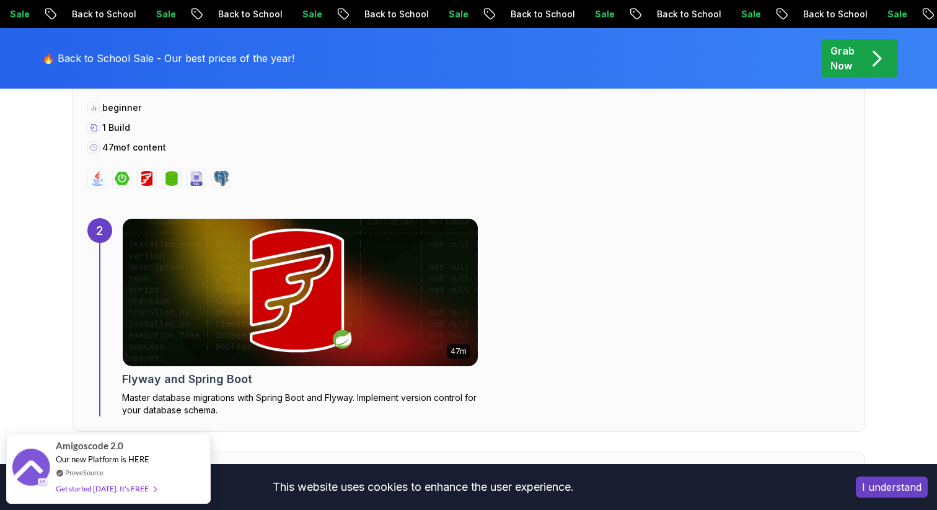
scroll to position [1247, 0]
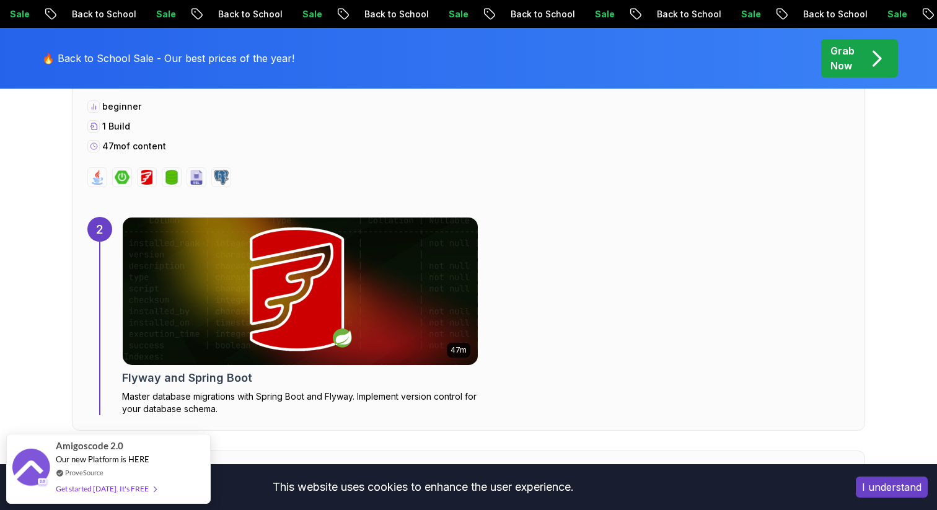
click at [138, 258] on img at bounding box center [300, 292] width 355 height 148
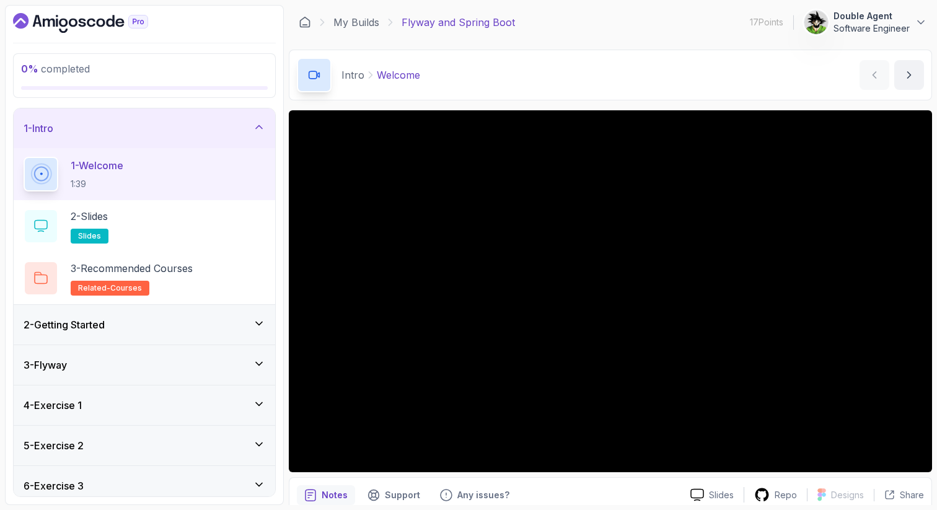
click at [113, 367] on div "3 - Flyway" at bounding box center [145, 365] width 242 height 15
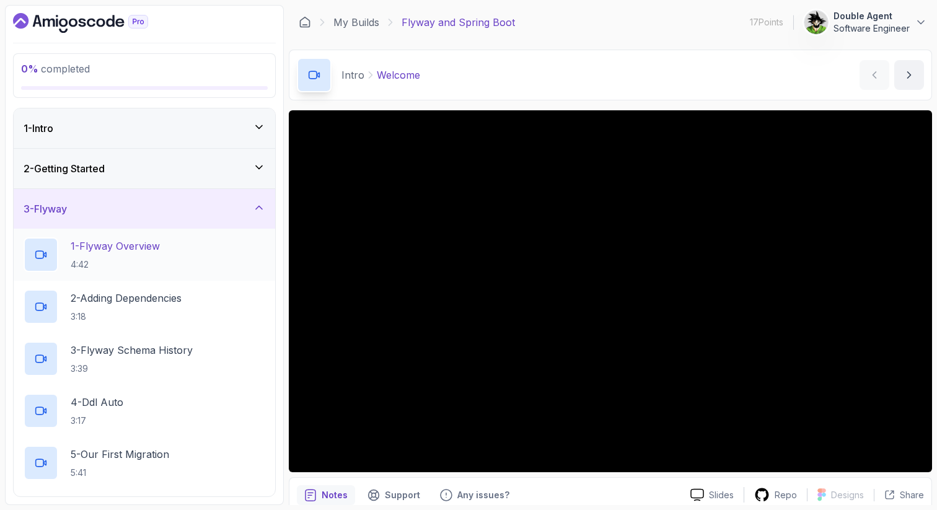
click at [141, 252] on p "1 - Flyway Overview" at bounding box center [115, 246] width 89 height 15
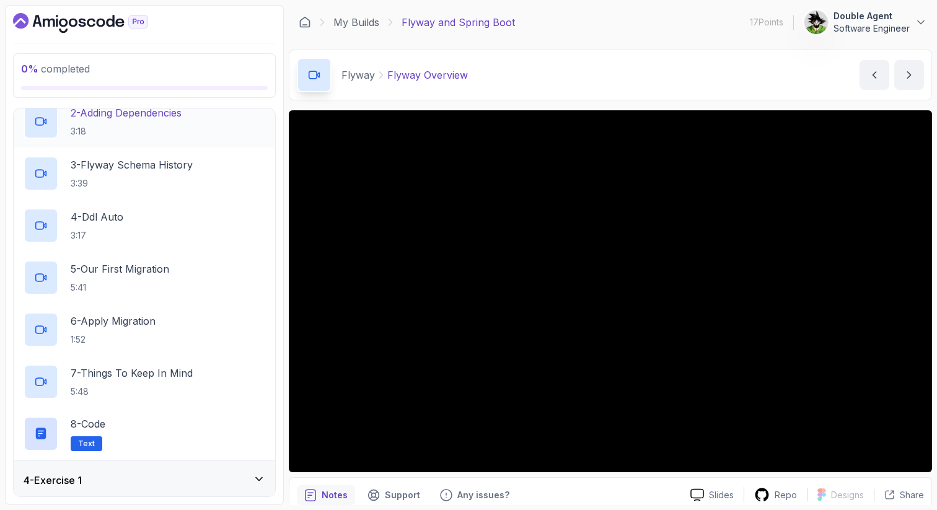
scroll to position [309, 0]
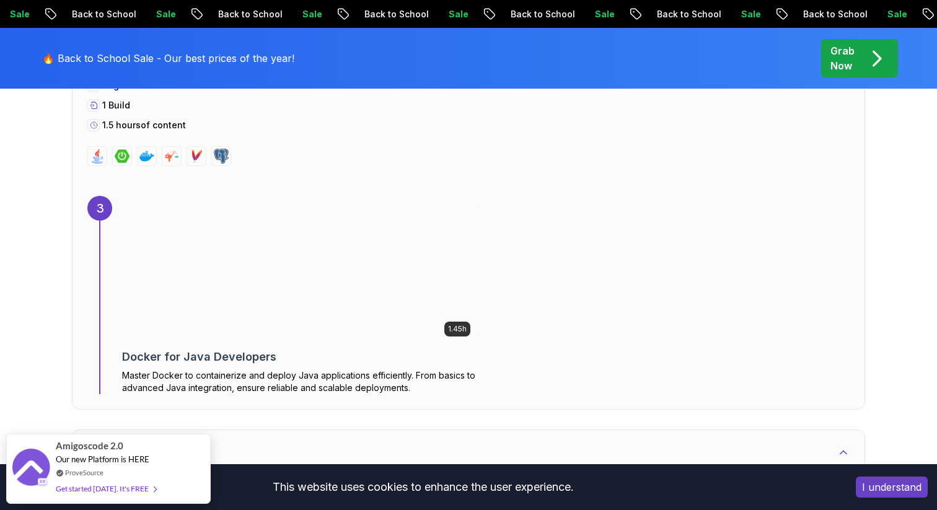
scroll to position [1737, 0]
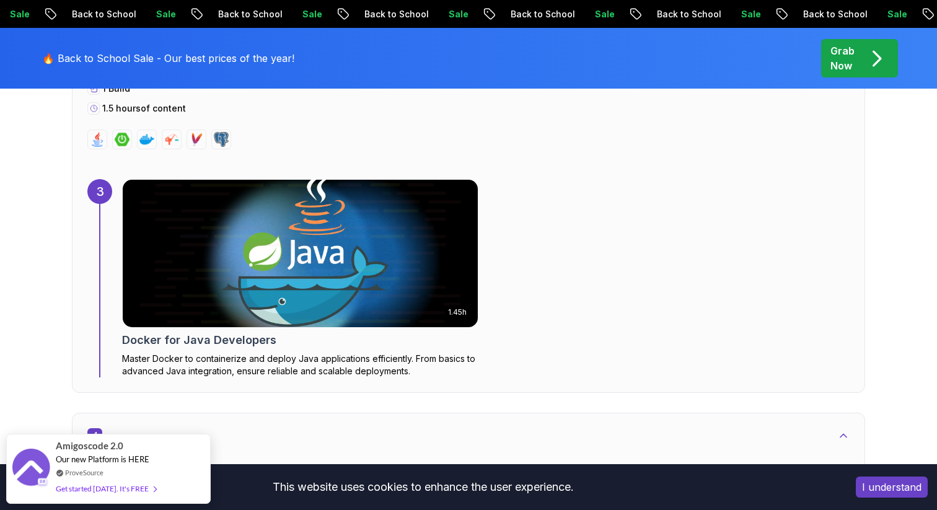
click at [218, 301] on img at bounding box center [300, 253] width 373 height 155
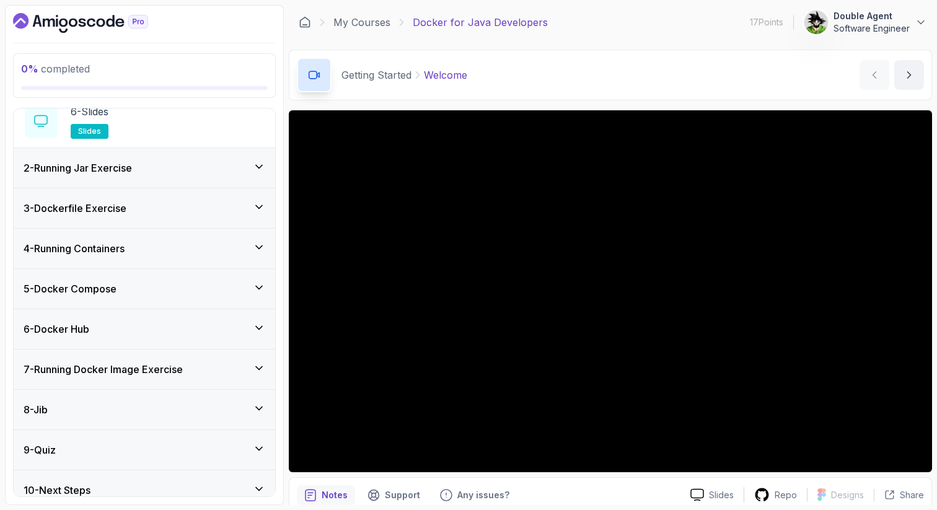
scroll to position [326, 0]
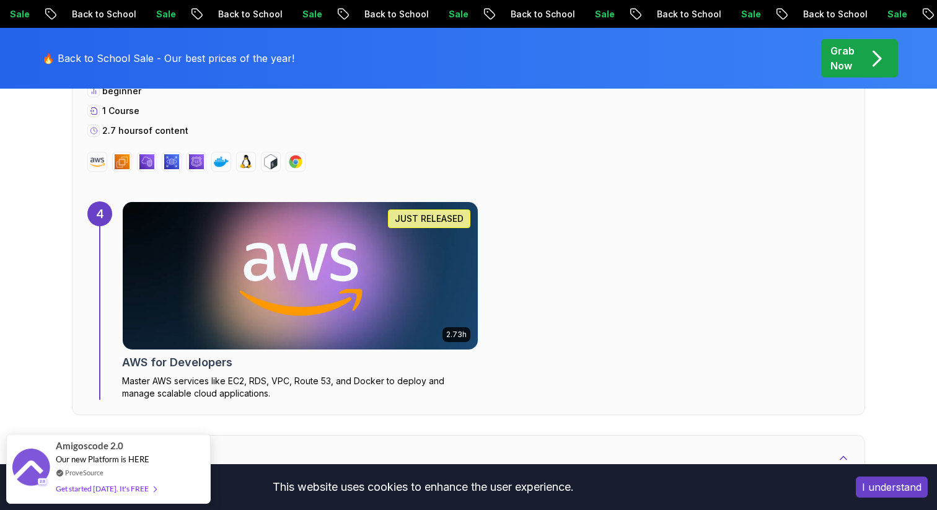
scroll to position [2168, 0]
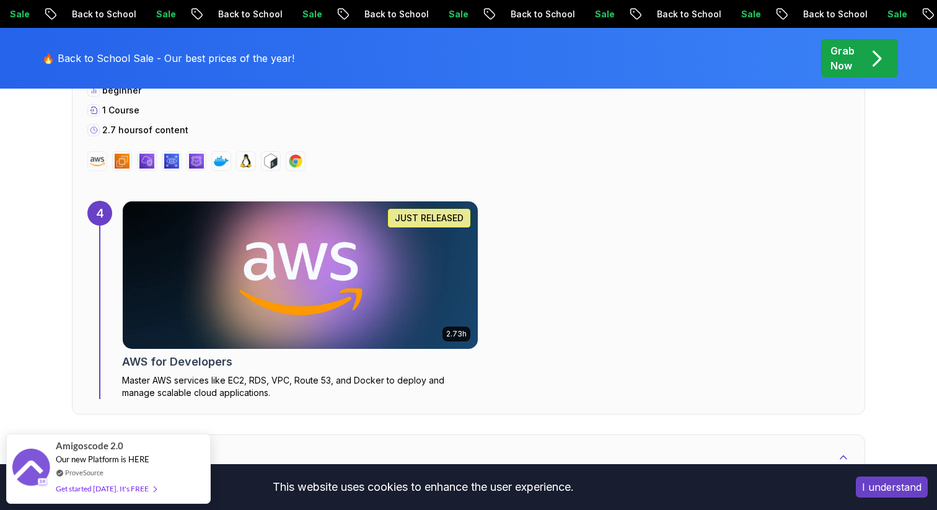
click at [170, 333] on img at bounding box center [300, 275] width 355 height 148
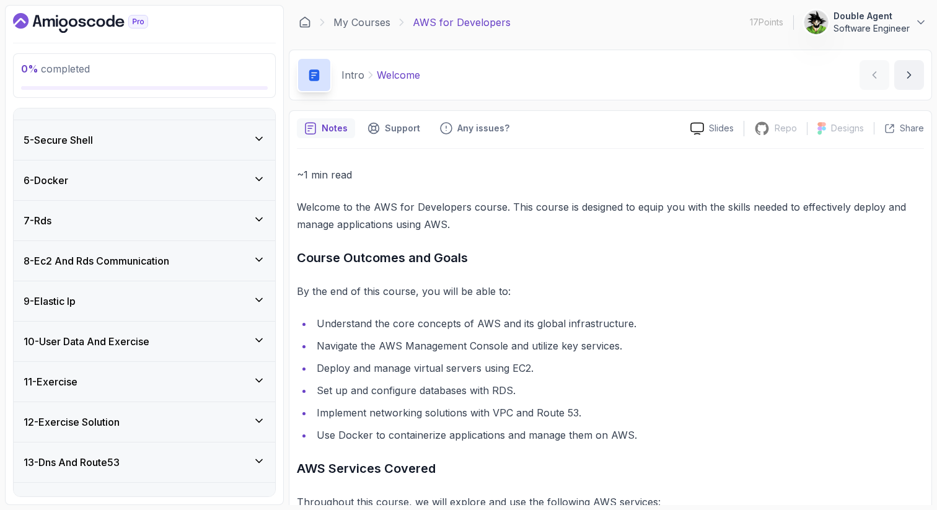
scroll to position [331, 0]
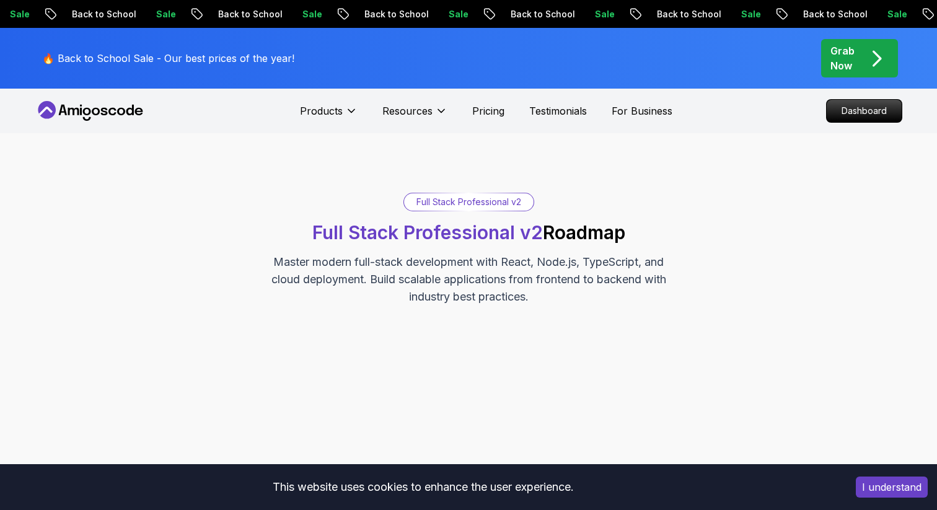
click at [410, 276] on p "Master modern full-stack development with React, Node.js, TypeScript, and cloud…" at bounding box center [468, 279] width 416 height 52
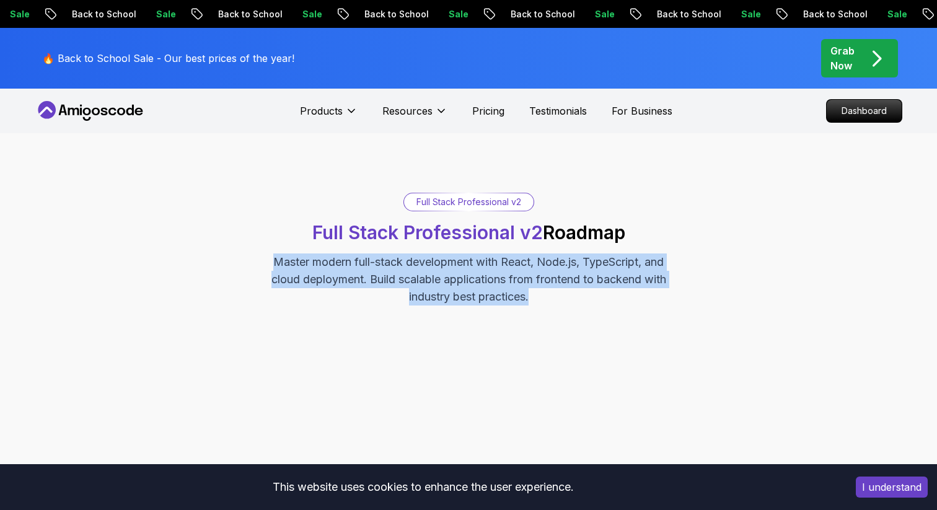
click at [410, 276] on p "Master modern full-stack development with React, Node.js, TypeScript, and cloud…" at bounding box center [468, 279] width 416 height 52
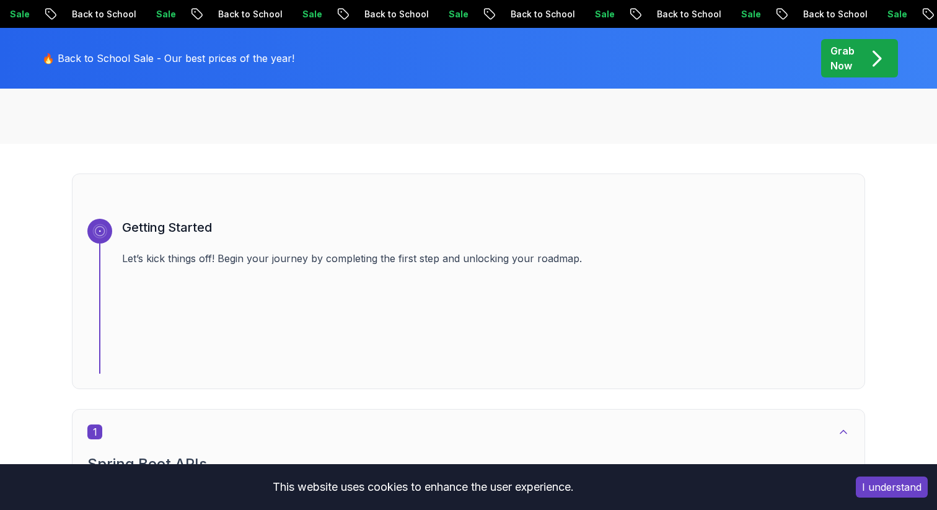
scroll to position [400, 0]
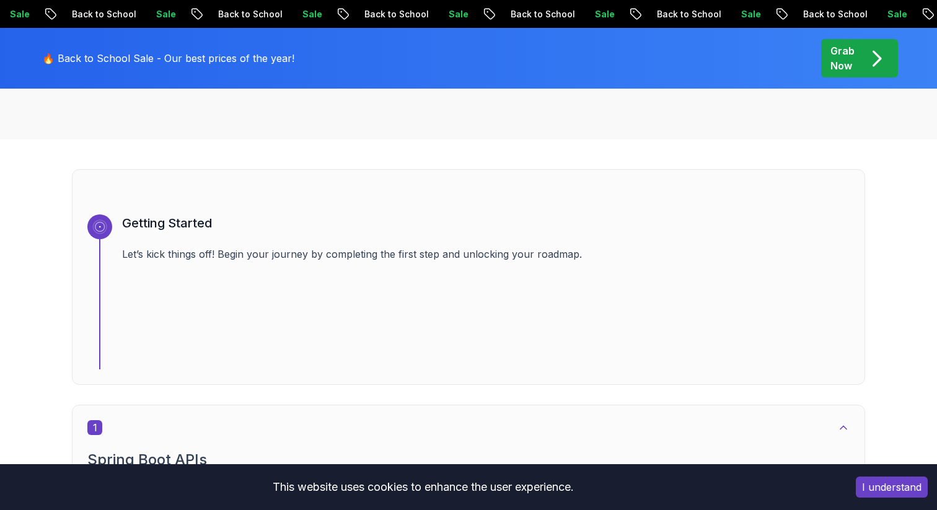
click at [394, 254] on p "Let’s kick things off! Begin your journey by completing the first step and unlo…" at bounding box center [486, 254] width 728 height 15
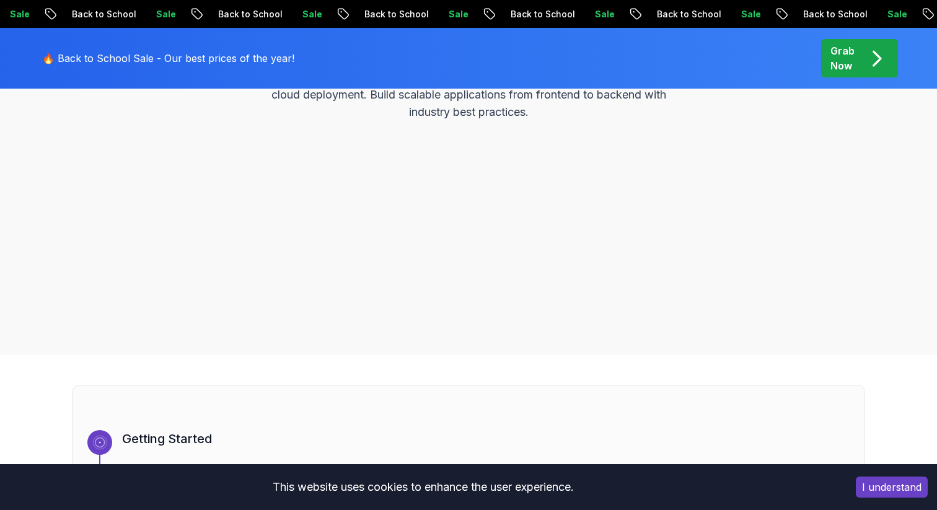
scroll to position [0, 0]
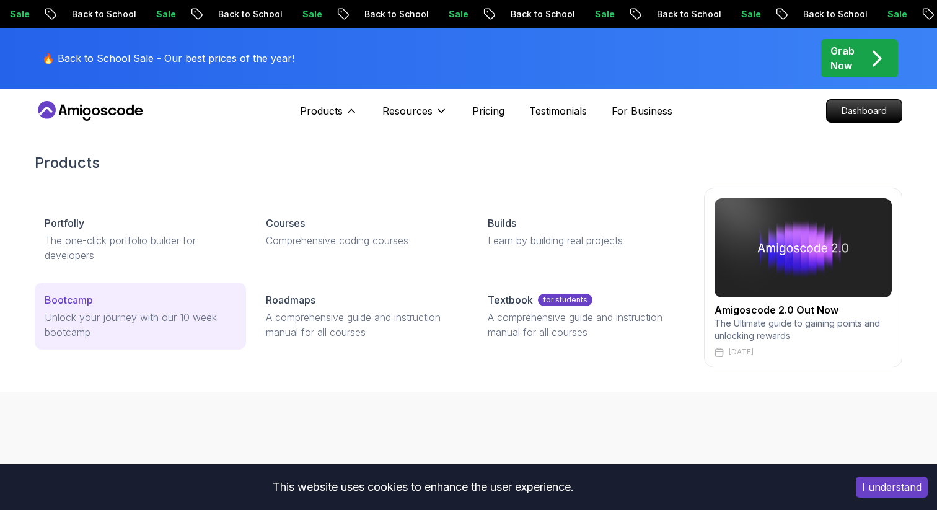
click at [149, 296] on div "Bootcamp" at bounding box center [141, 300] width 192 height 15
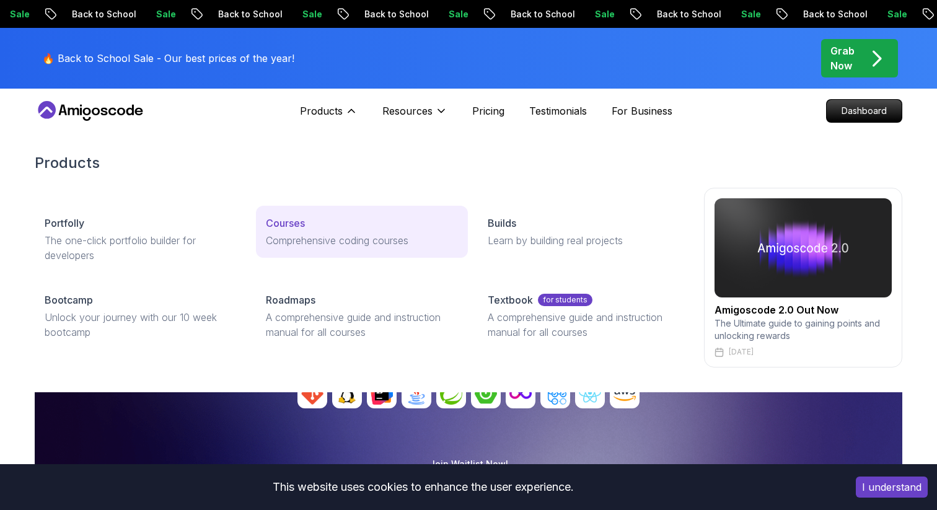
click at [299, 250] on link "Courses Comprehensive coding courses" at bounding box center [361, 232] width 211 height 52
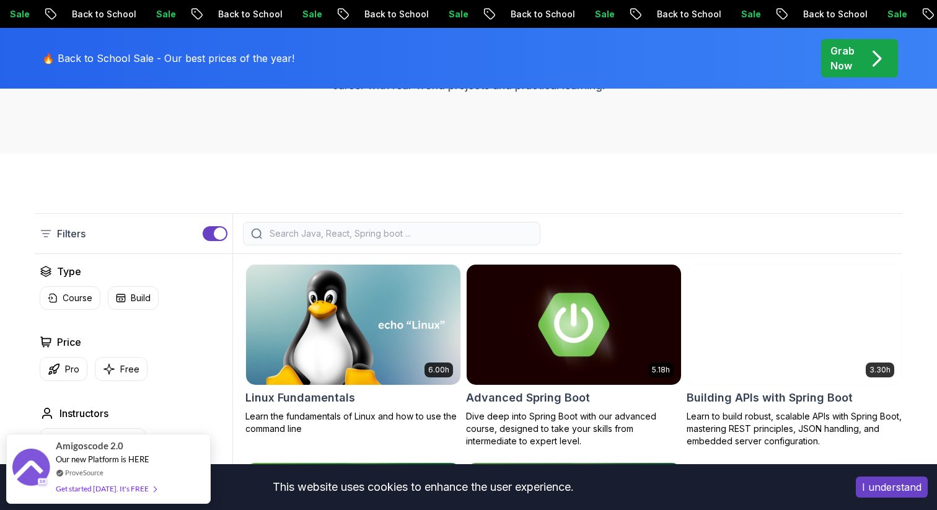
scroll to position [220, 0]
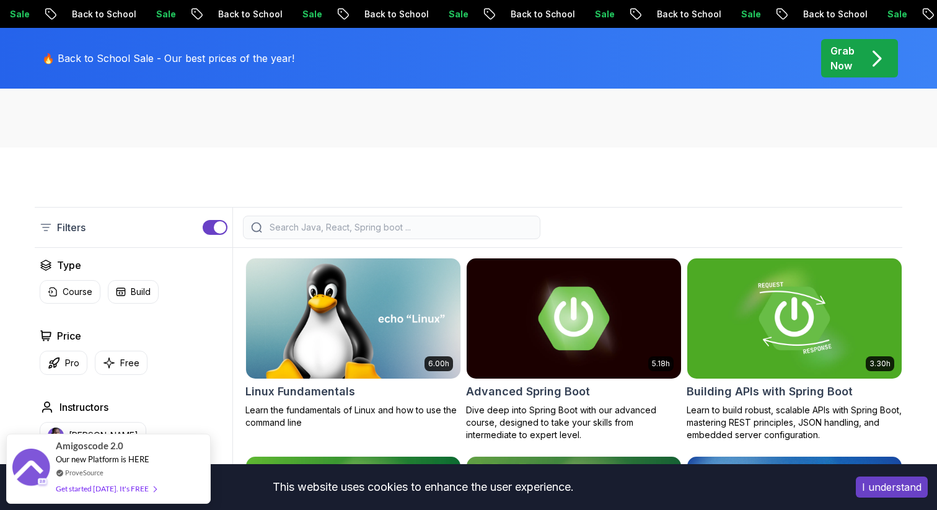
click at [218, 229] on div "button" at bounding box center [220, 227] width 12 height 12
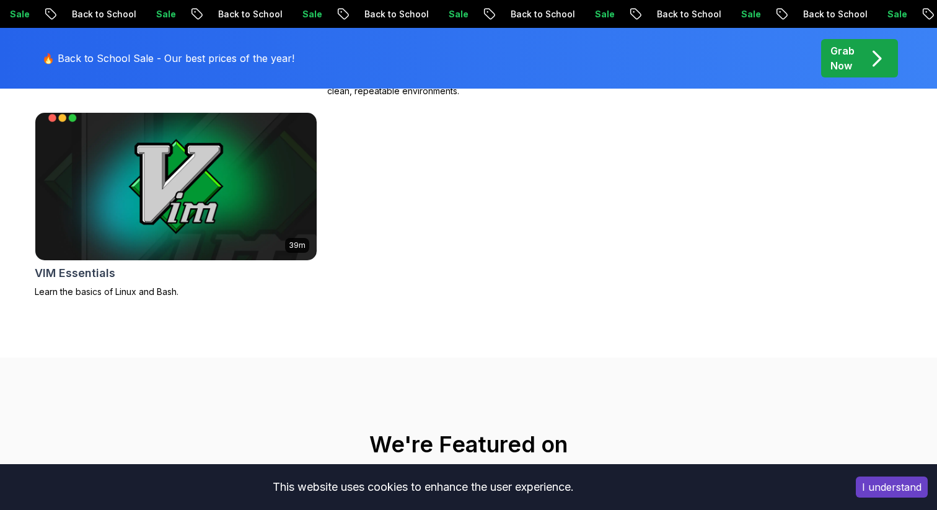
scroll to position [3815, 0]
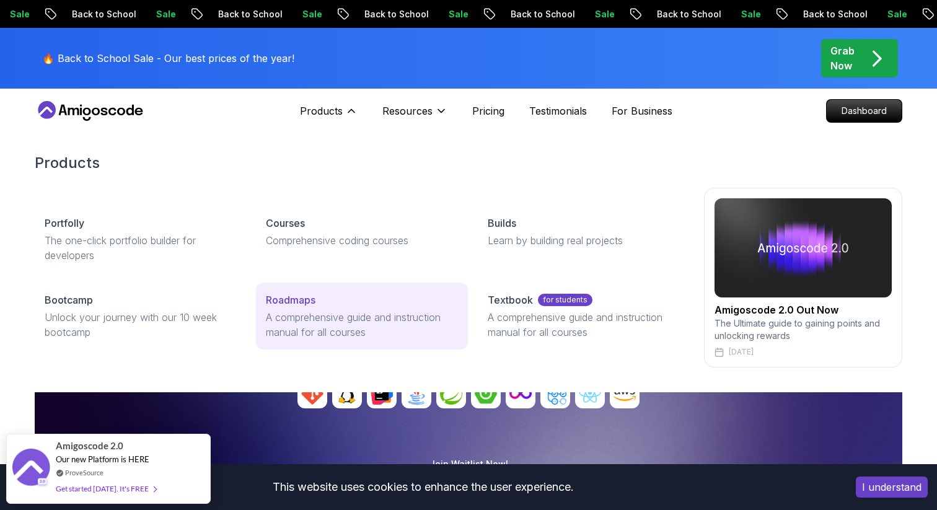
click at [330, 306] on div "Roadmaps" at bounding box center [362, 300] width 192 height 15
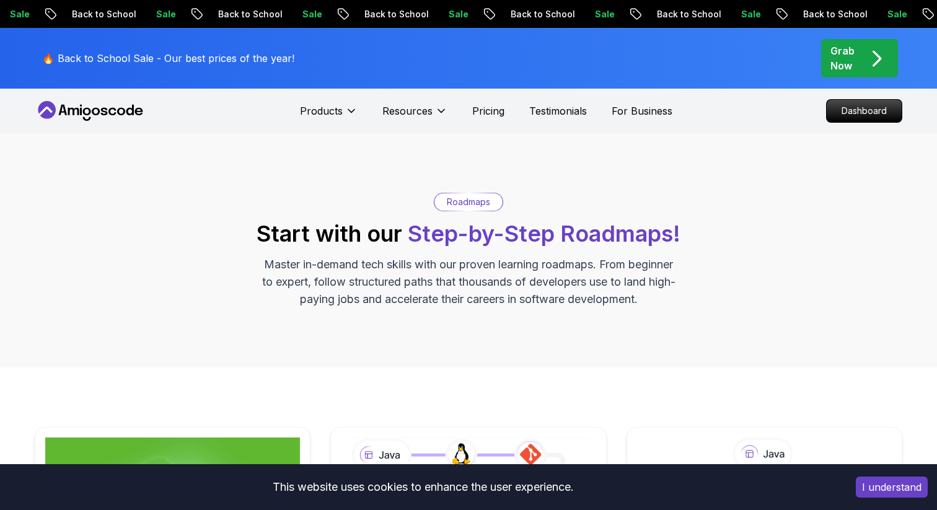
scroll to position [270, 0]
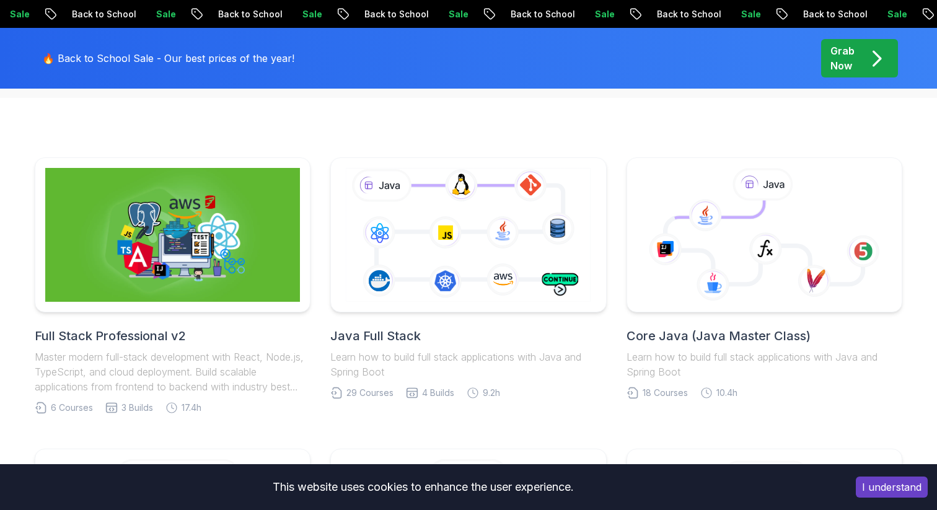
click at [210, 265] on img at bounding box center [172, 235] width 255 height 134
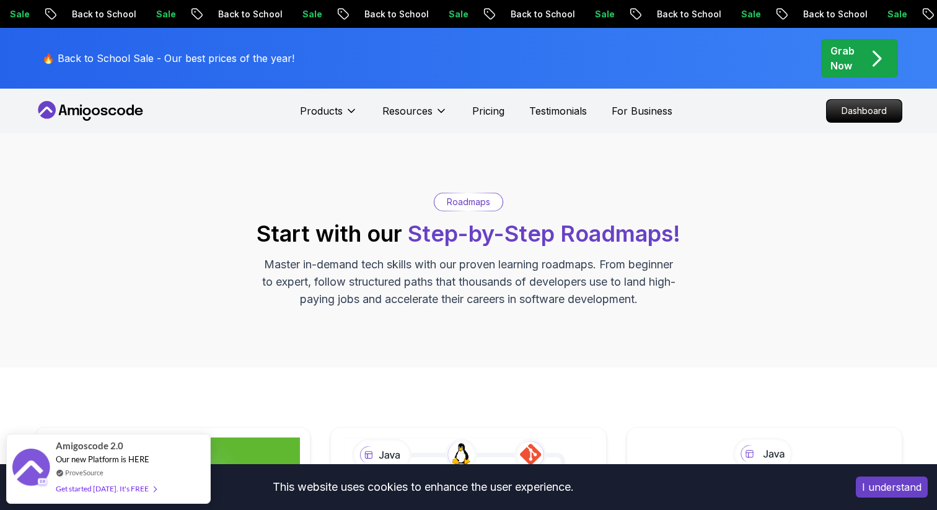
click at [334, 99] on div "Products" at bounding box center [329, 111] width 58 height 25
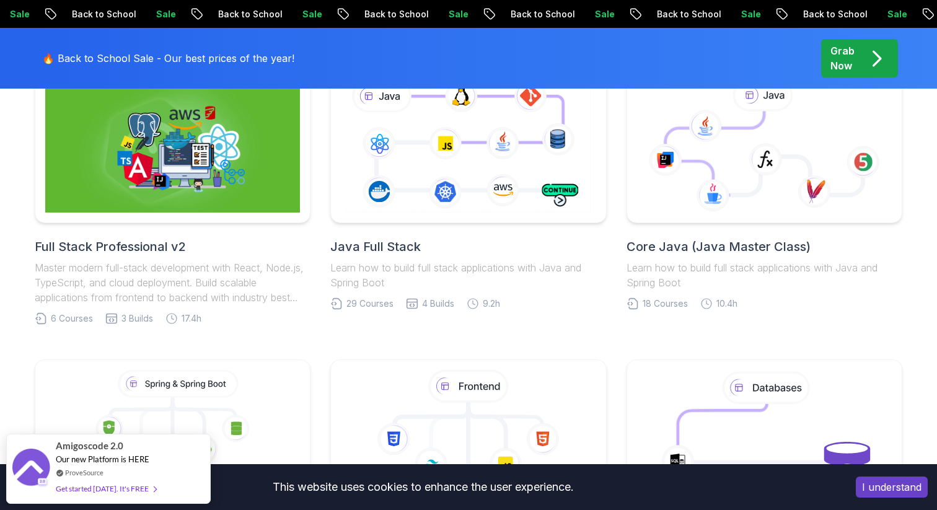
scroll to position [358, 0]
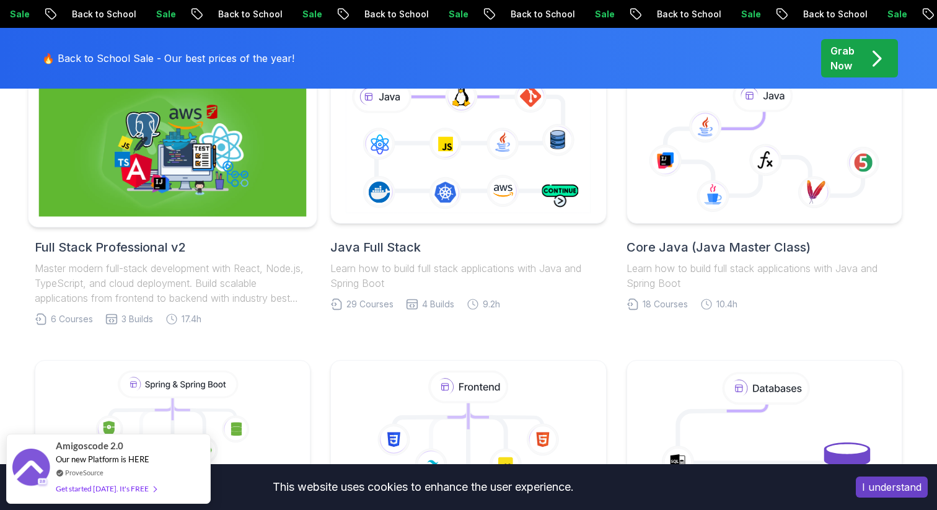
click at [214, 151] on img at bounding box center [173, 146] width 268 height 141
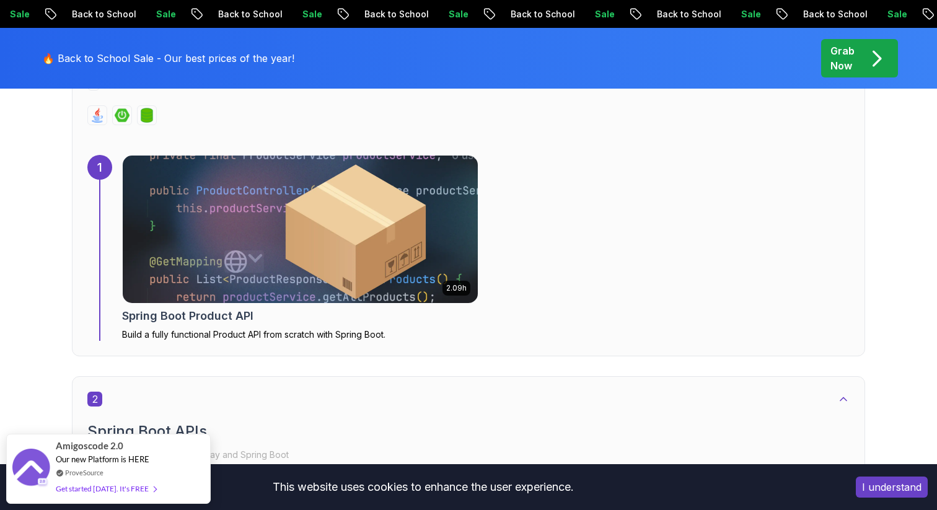
scroll to position [872, 0]
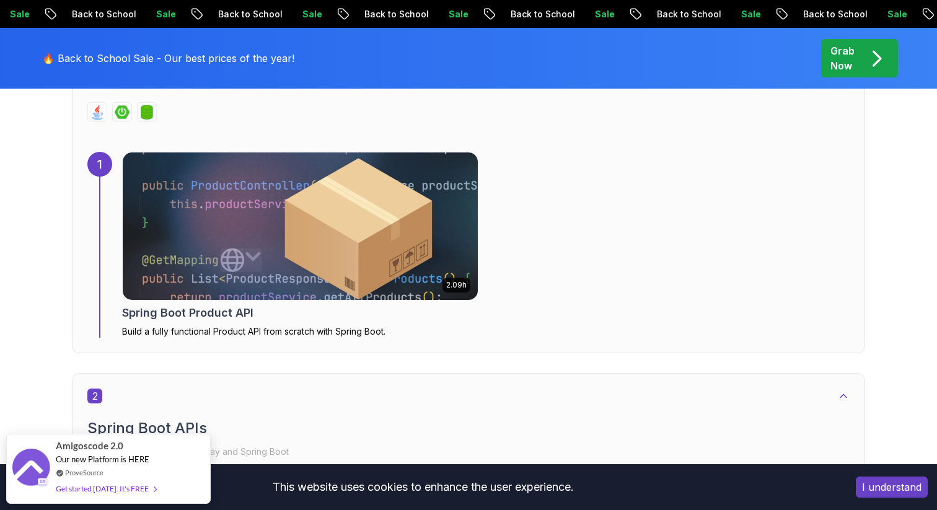
click at [213, 184] on img at bounding box center [300, 226] width 373 height 155
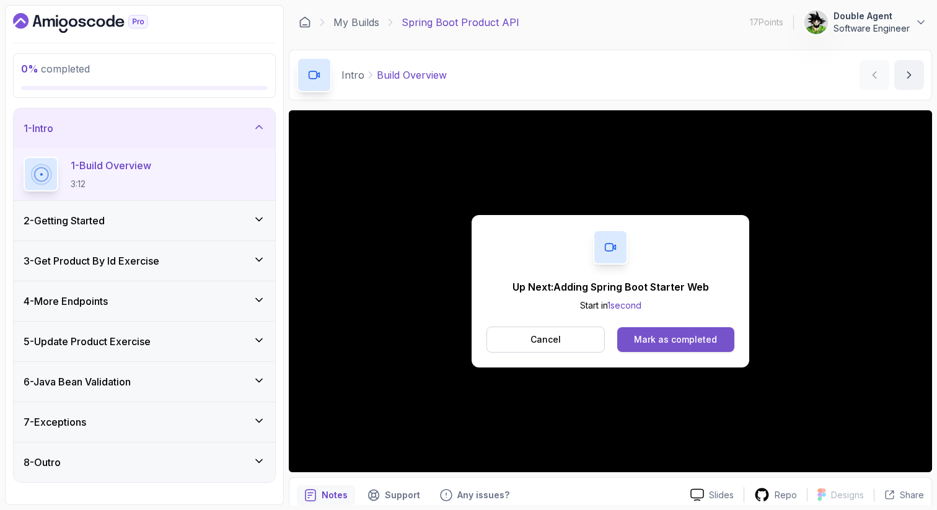
click at [696, 342] on div "Mark as completed" at bounding box center [675, 339] width 83 height 12
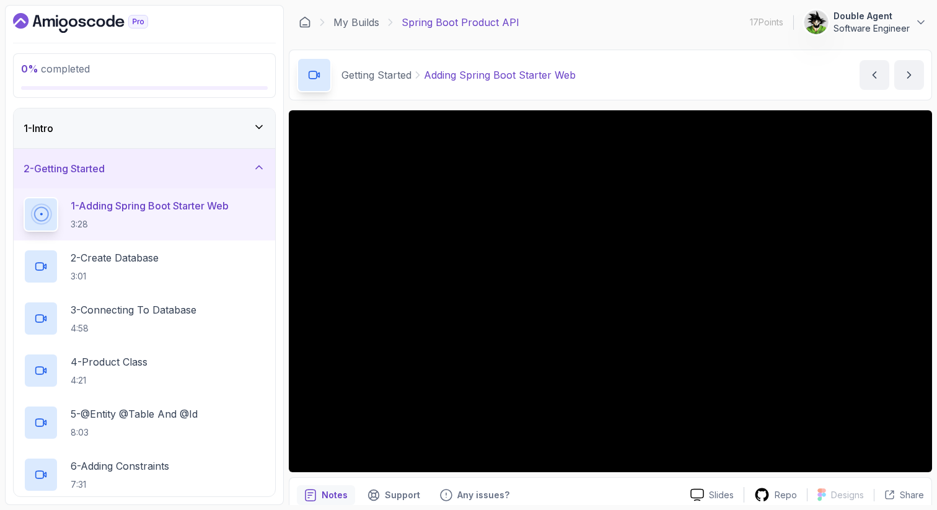
click at [260, 129] on icon at bounding box center [259, 127] width 12 height 12
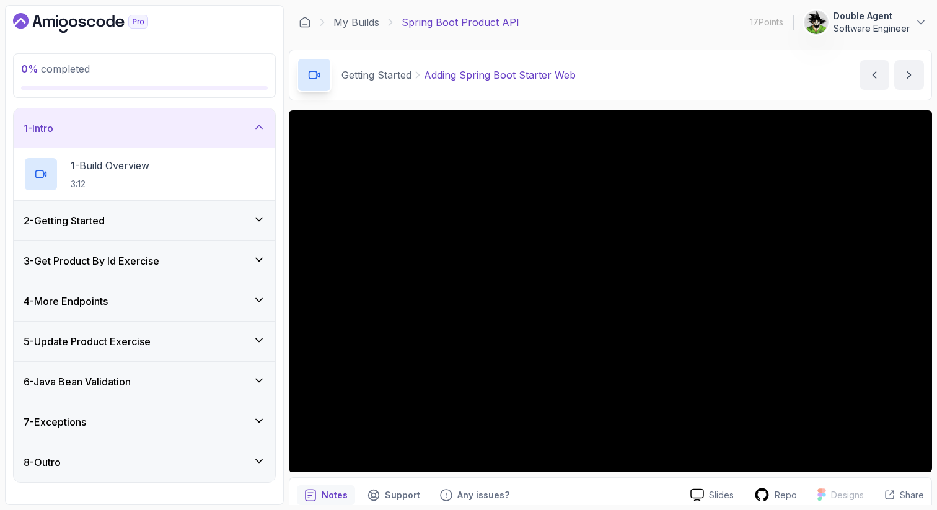
click at [260, 129] on icon at bounding box center [259, 127] width 12 height 12
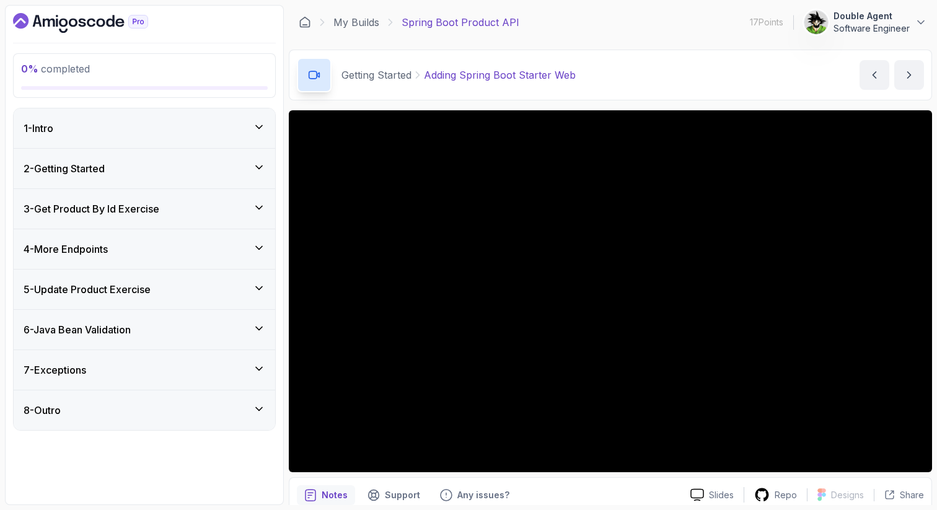
click at [257, 160] on div "2 - Getting Started" at bounding box center [145, 169] width 262 height 40
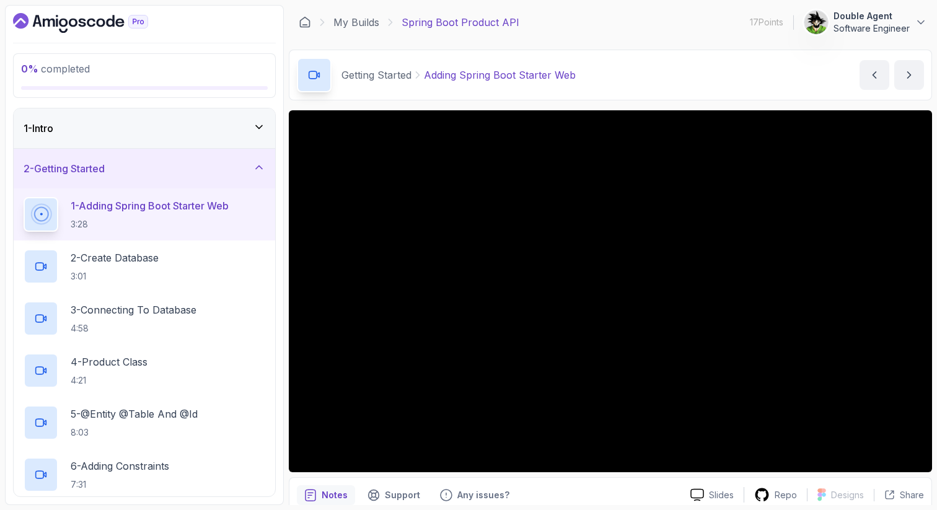
click at [193, 205] on p "1 - Adding Spring Boot Starter Web" at bounding box center [150, 205] width 158 height 15
click at [255, 130] on icon at bounding box center [259, 127] width 12 height 12
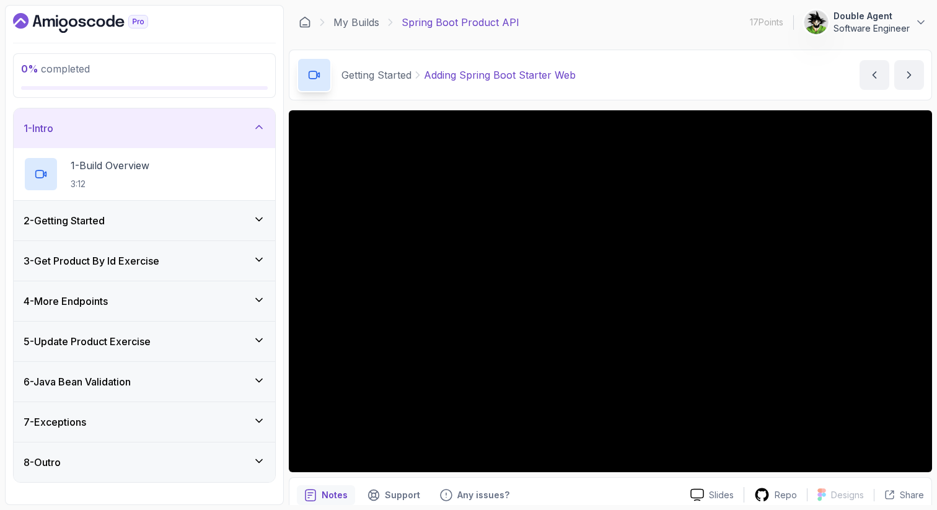
click at [255, 130] on icon at bounding box center [259, 127] width 12 height 12
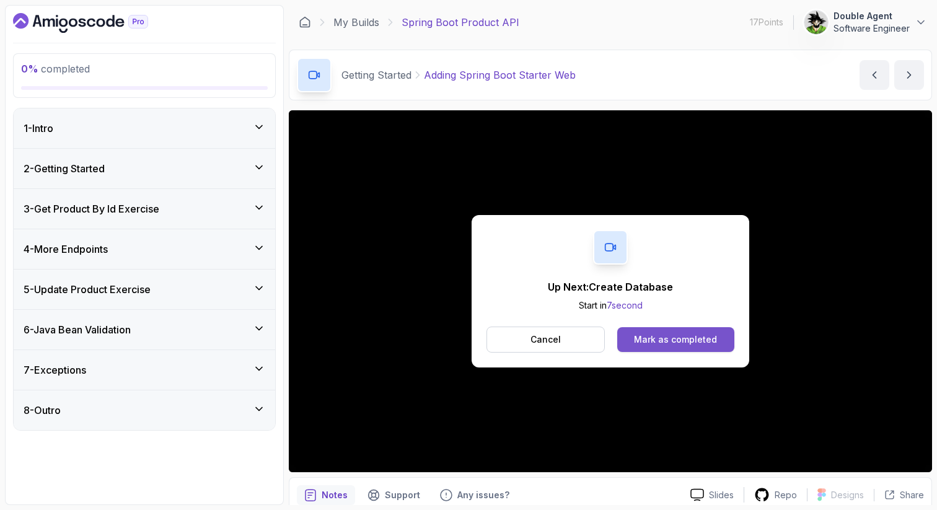
click at [687, 340] on div "Mark as completed" at bounding box center [675, 339] width 83 height 12
